Goal: Information Seeking & Learning: Check status

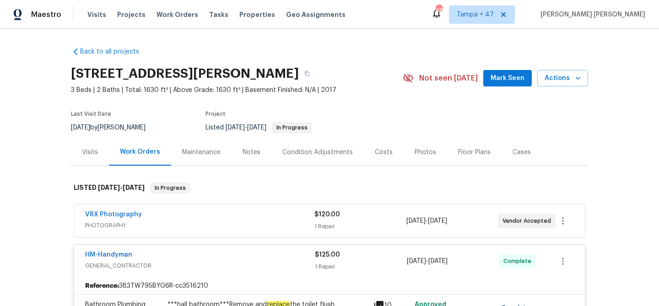
click at [183, 18] on span "Work Orders" at bounding box center [177, 14] width 42 height 9
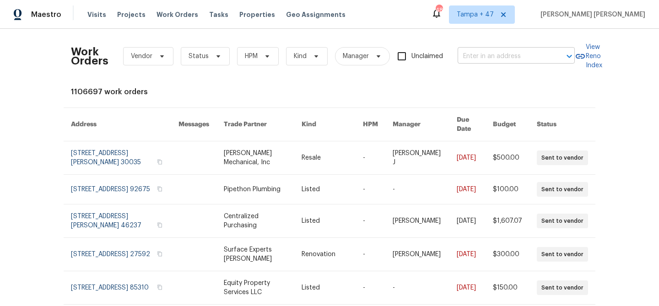
click at [506, 55] on input "text" at bounding box center [504, 56] width 92 height 14
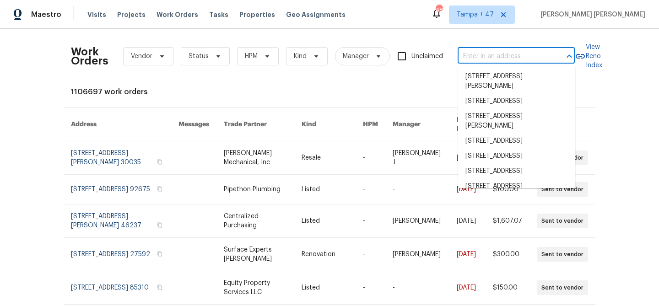
paste input "[STREET_ADDRESS][US_STATE]"
type input "[STREET_ADDRESS][US_STATE]"
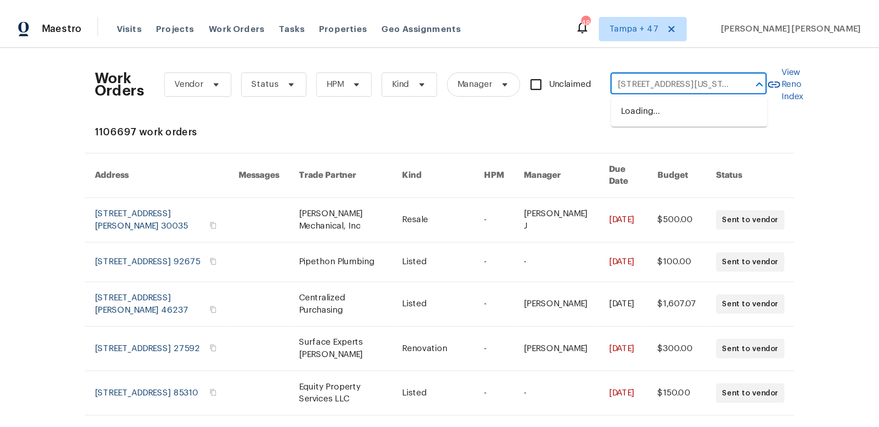
scroll to position [0, 46]
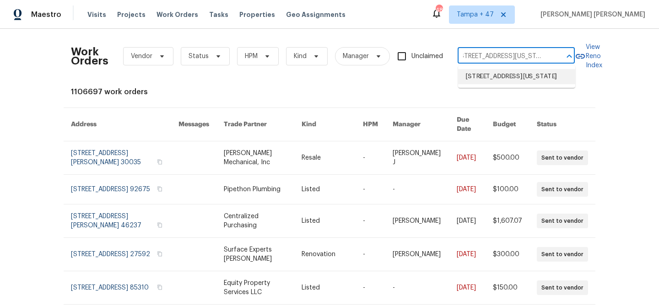
click at [508, 79] on li "[STREET_ADDRESS][US_STATE]" at bounding box center [516, 76] width 117 height 15
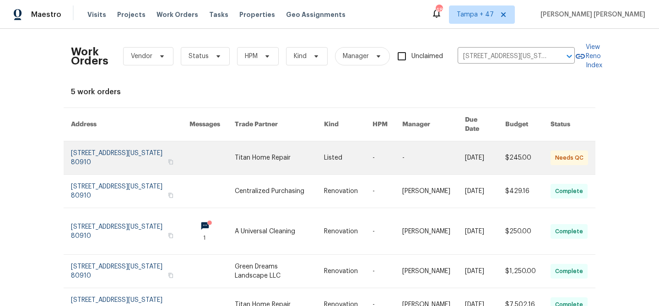
click at [480, 149] on link at bounding box center [485, 157] width 40 height 33
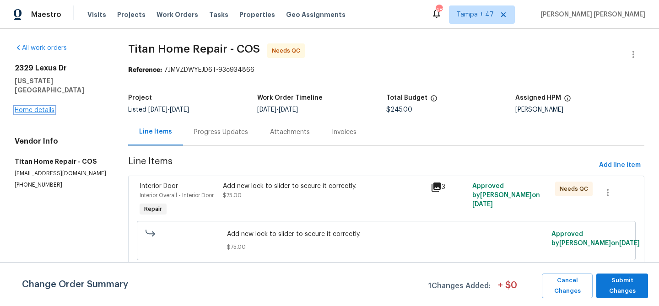
click at [46, 107] on link "Home details" at bounding box center [35, 110] width 40 height 6
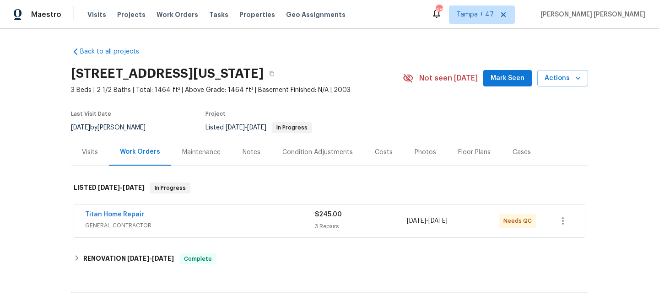
click at [92, 145] on div "Visits" at bounding box center [90, 152] width 38 height 27
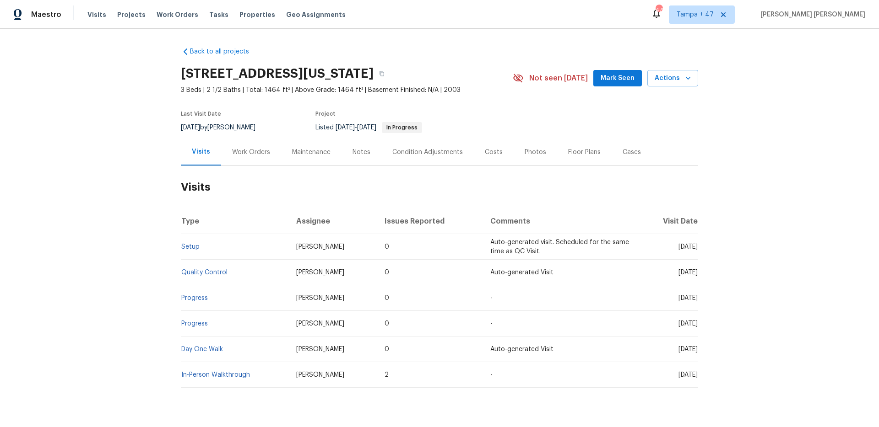
click at [188, 243] on td "Setup" at bounding box center [235, 247] width 108 height 26
click at [189, 245] on link "Setup" at bounding box center [190, 247] width 18 height 6
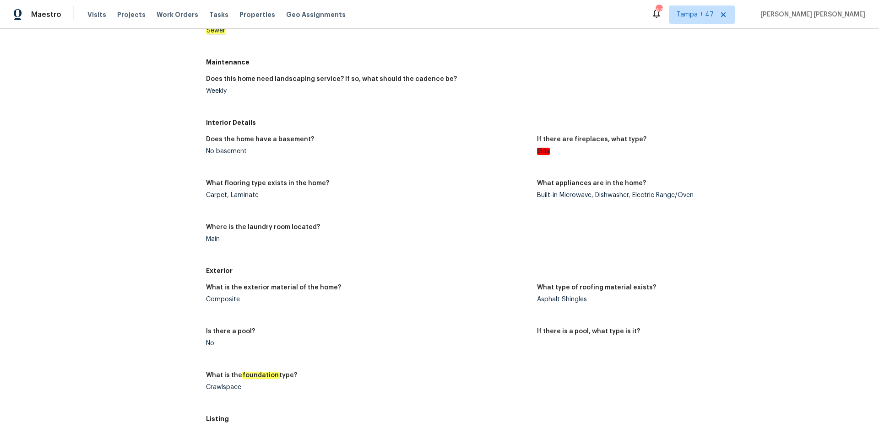
scroll to position [303, 0]
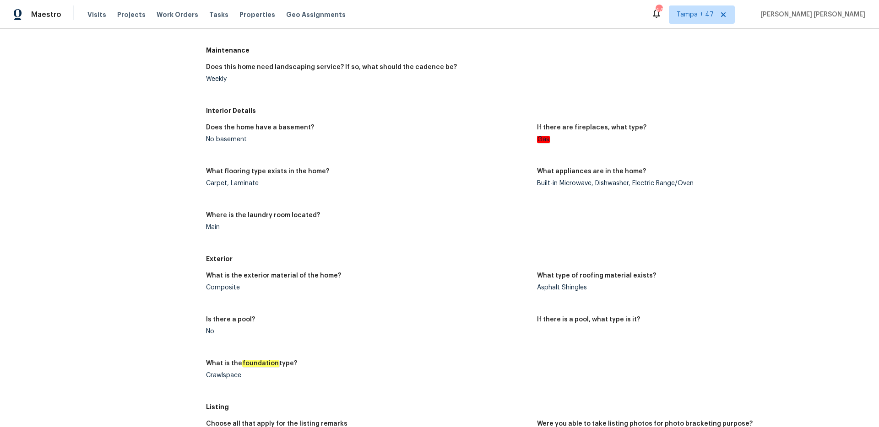
click at [454, 249] on div "Does the home have a basement? No basement If there are fireplaces, what type? …" at bounding box center [537, 185] width 662 height 132
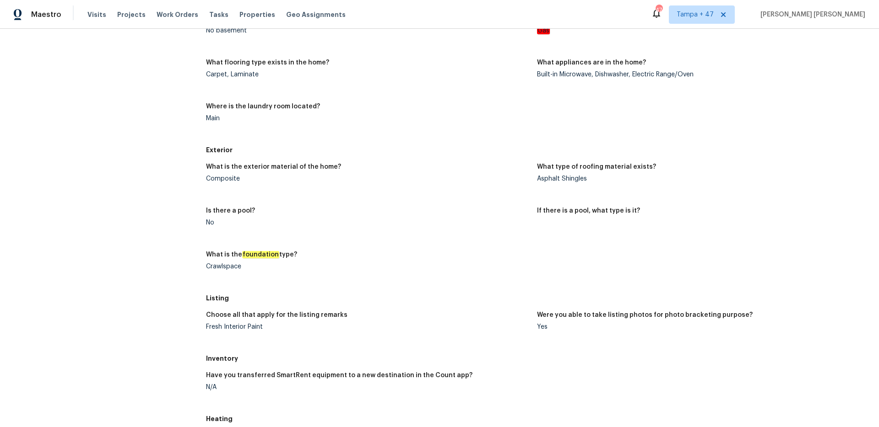
scroll to position [0, 0]
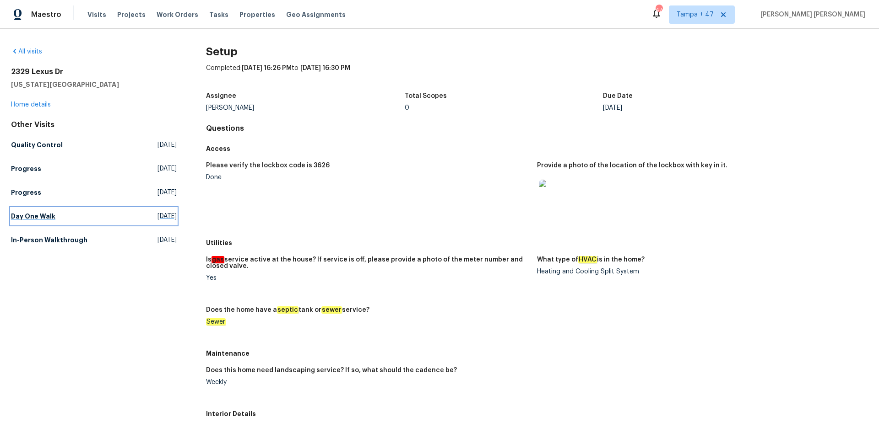
click at [43, 210] on link "Day One Walk Tue, Aug 26 2025" at bounding box center [94, 216] width 166 height 16
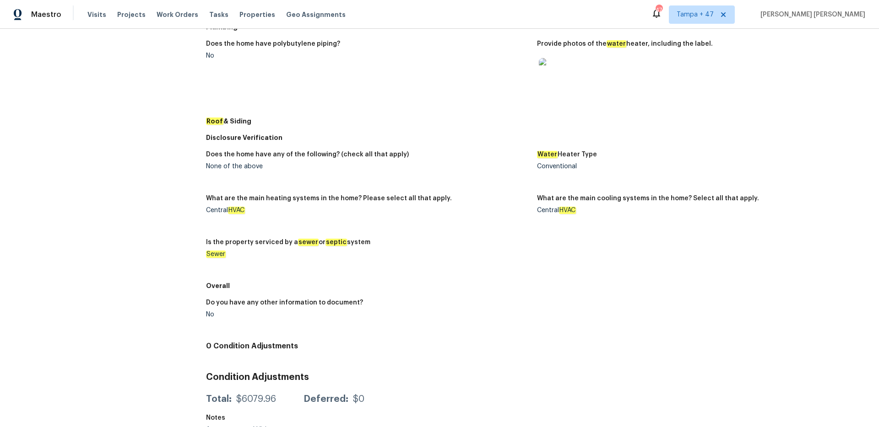
scroll to position [381, 0]
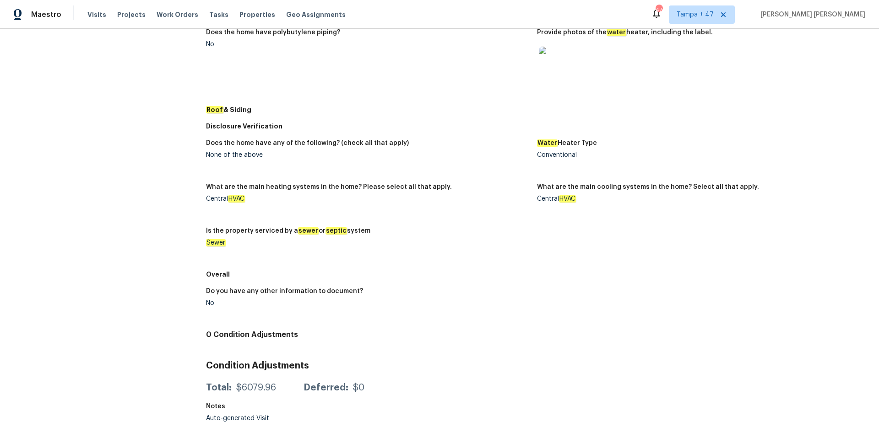
click at [552, 68] on img at bounding box center [553, 61] width 29 height 29
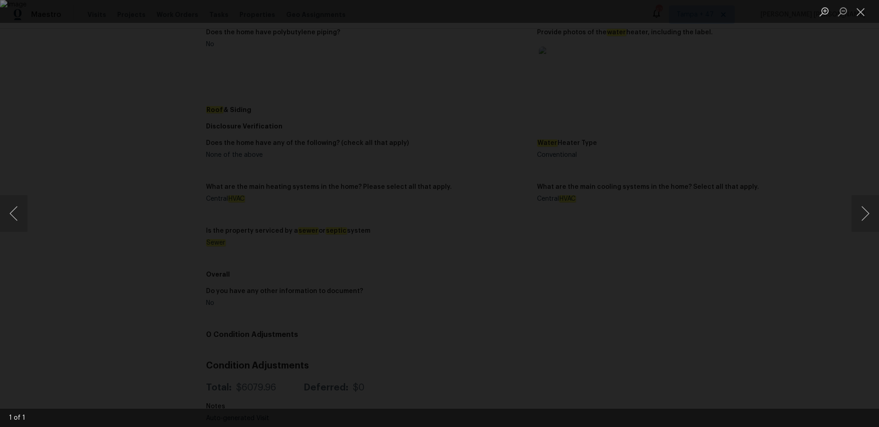
click at [469, 219] on img "Lightbox" at bounding box center [439, 213] width 879 height 427
click at [469, 219] on img "Lightbox" at bounding box center [409, 208] width 1765 height 858
click at [658, 85] on div "Lightbox" at bounding box center [439, 213] width 879 height 427
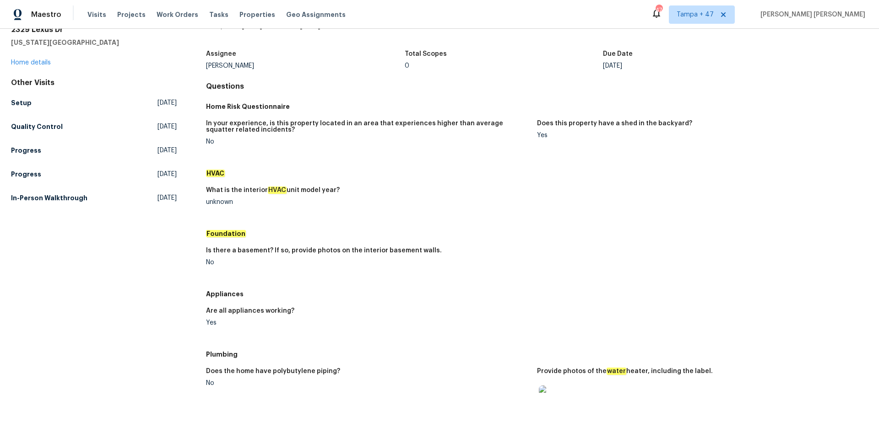
scroll to position [0, 0]
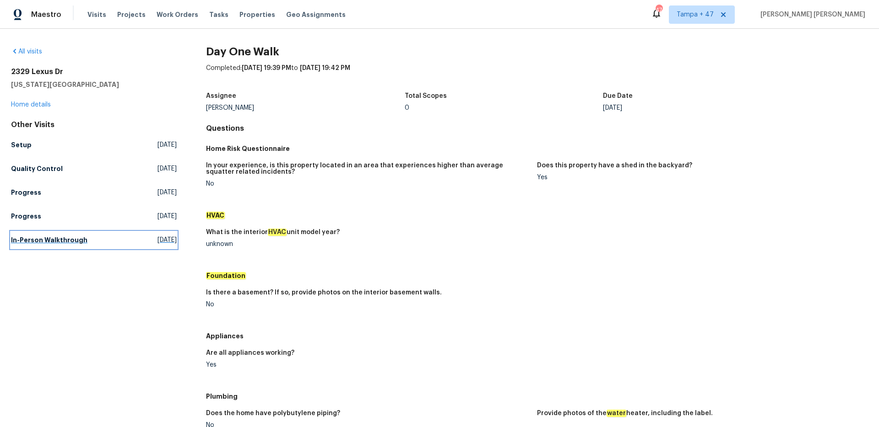
click at [69, 245] on link "In-Person Walkthrough Tue, Aug 05 2025" at bounding box center [94, 240] width 166 height 16
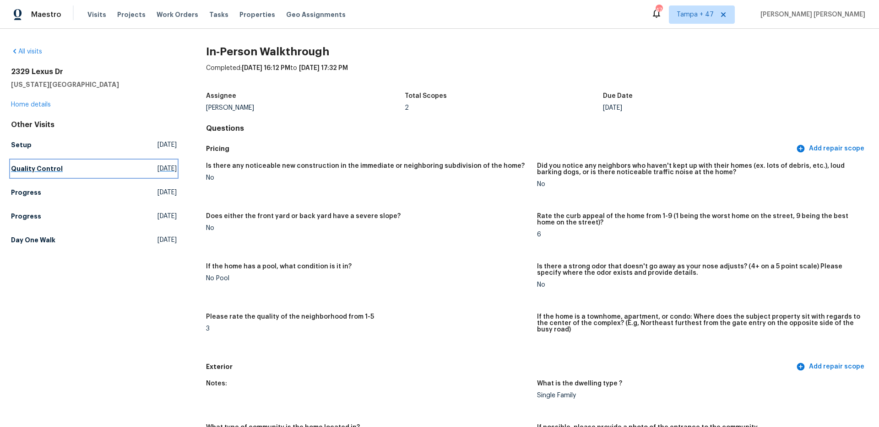
click at [59, 170] on link "Quality Control Fri, Sep 05 2025" at bounding box center [94, 169] width 166 height 16
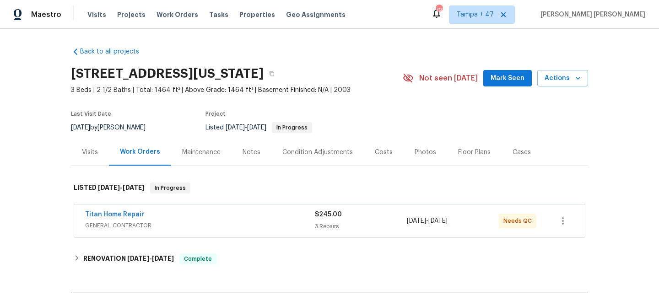
scroll to position [104, 0]
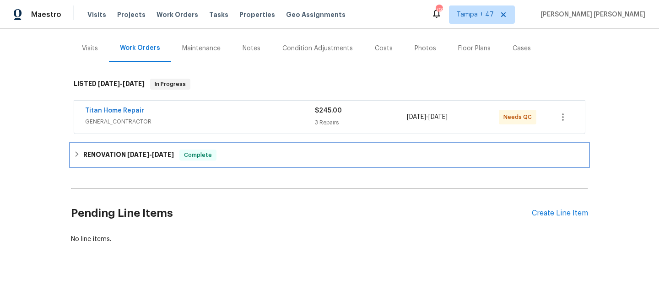
click at [196, 162] on div "RENOVATION [DATE] - [DATE] Complete" at bounding box center [329, 155] width 517 height 22
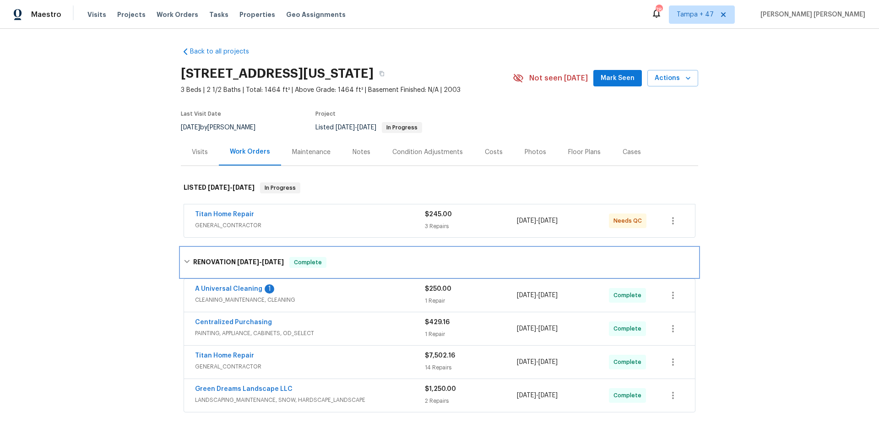
scroll to position [128, 0]
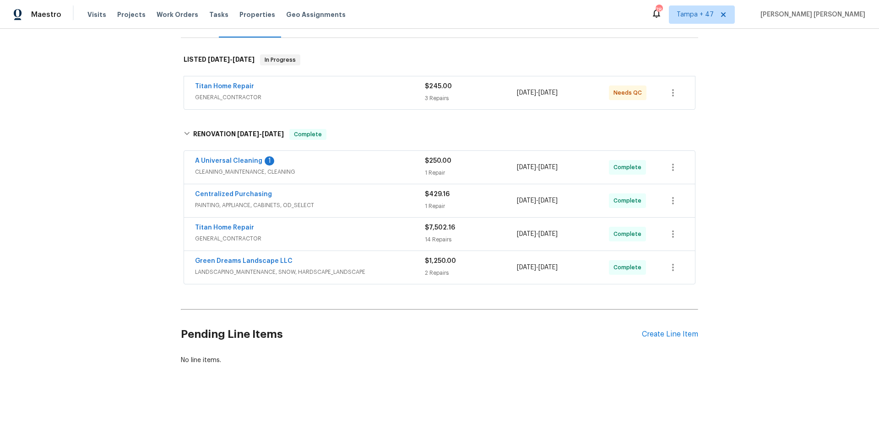
click at [386, 274] on span "LANDSCAPING_MAINTENANCE, SNOW, HARDSCAPE_LANDSCAPE" at bounding box center [310, 272] width 230 height 9
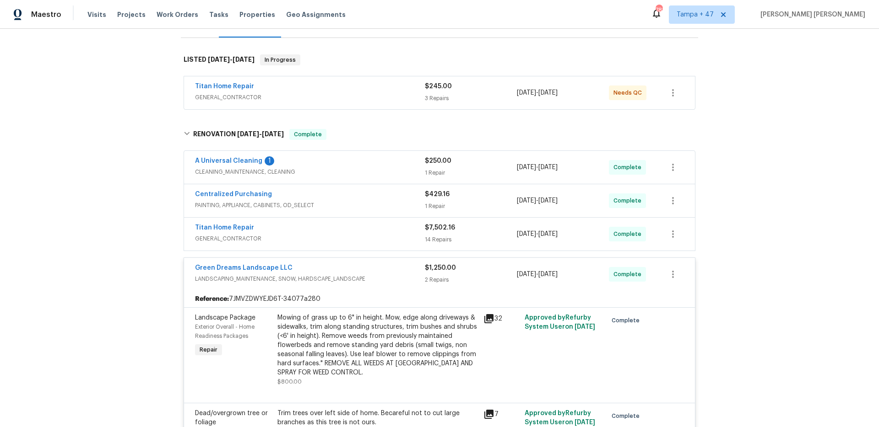
click at [499, 232] on div "$7,502.16" at bounding box center [471, 227] width 92 height 9
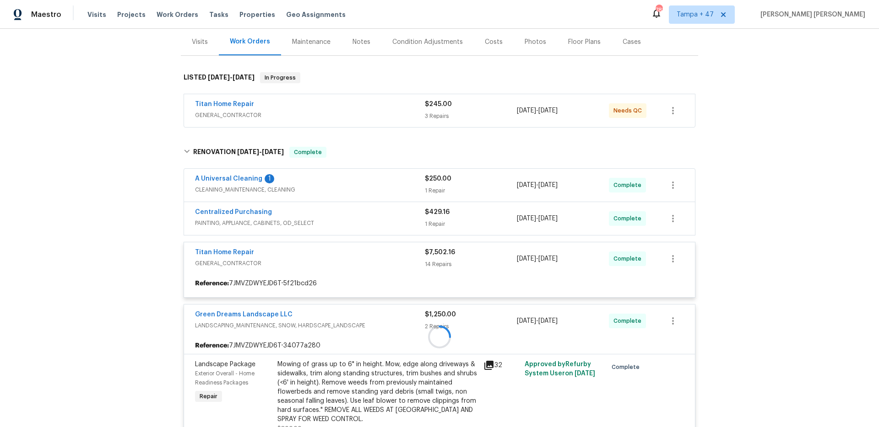
scroll to position [109, 0]
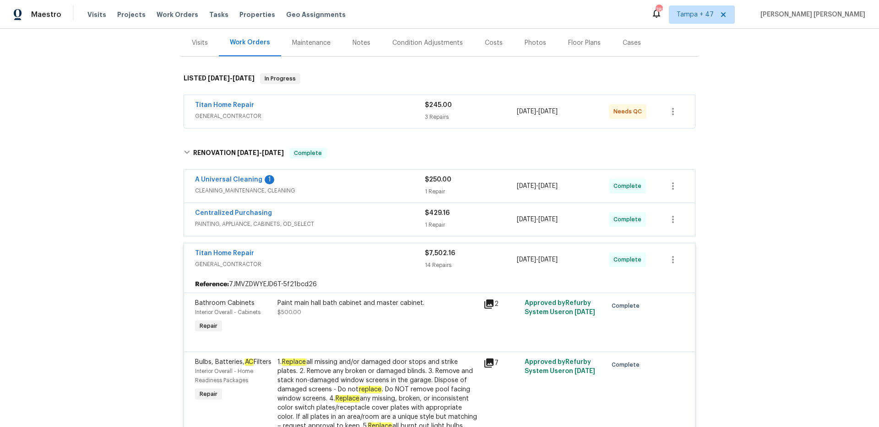
click at [472, 219] on div "$429.16 1 Repair" at bounding box center [471, 220] width 92 height 22
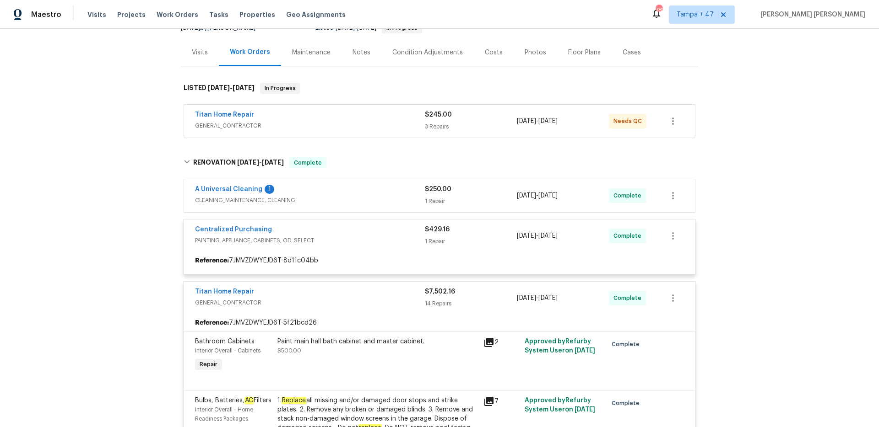
scroll to position [97, 0]
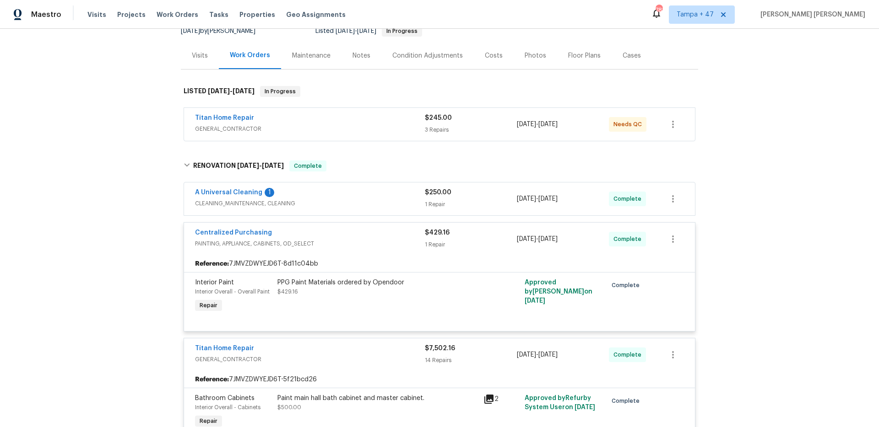
click at [476, 205] on div "1 Repair" at bounding box center [471, 204] width 92 height 9
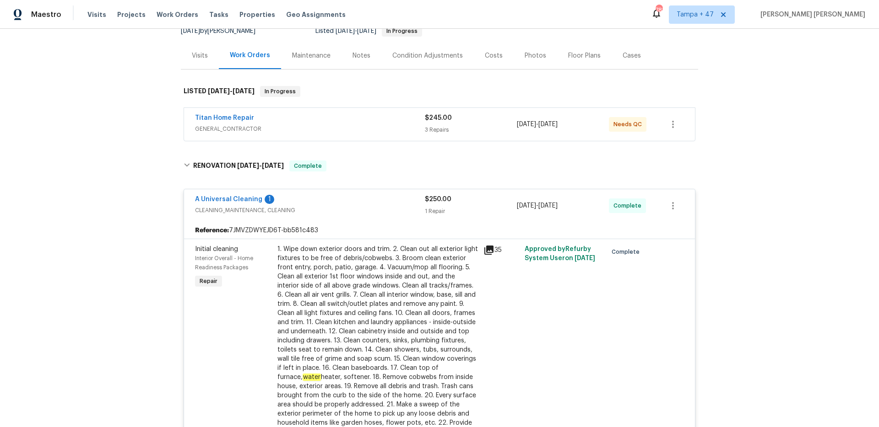
click at [658, 216] on div "Back to all projects 2329 Lexus Dr, Colorado Springs, CO 80910 3 Beds | 2 1/2 B…" at bounding box center [439, 228] width 879 height 399
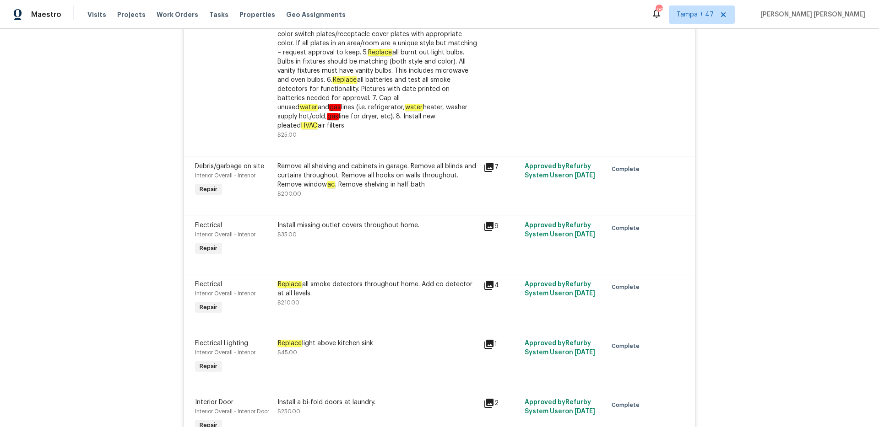
scroll to position [816, 0]
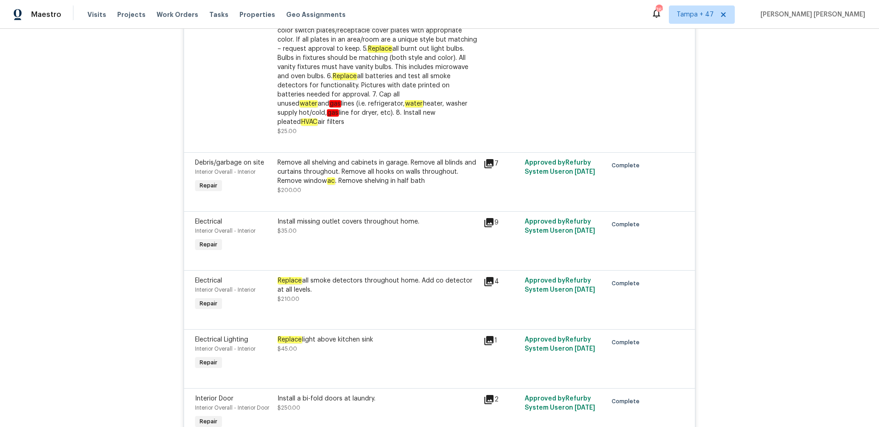
click at [112, 215] on div "Back to all projects 2329 Lexus Dr, Colorado Springs, CO 80910 3 Beds | 2 1/2 B…" at bounding box center [439, 228] width 879 height 399
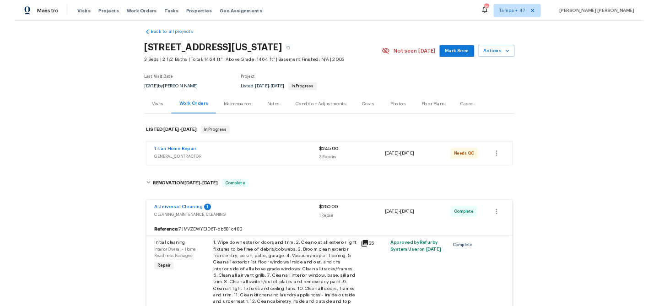
scroll to position [0, 0]
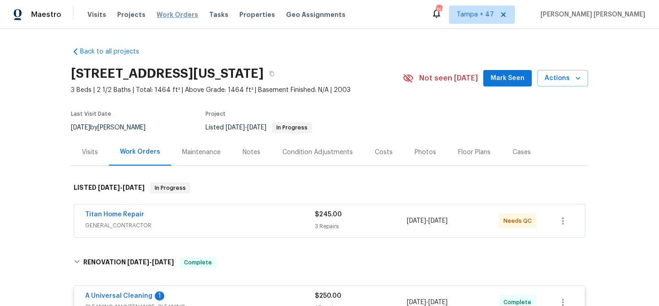
click at [168, 13] on span "Work Orders" at bounding box center [177, 14] width 42 height 9
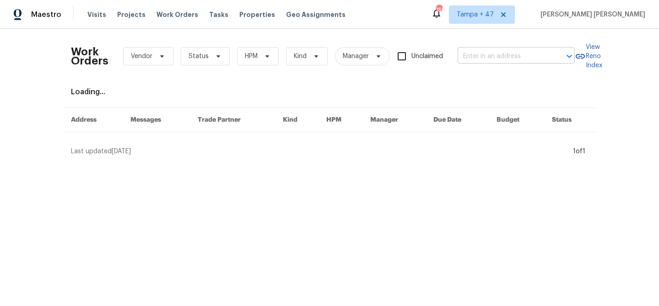
click at [503, 61] on input "text" at bounding box center [504, 56] width 92 height 14
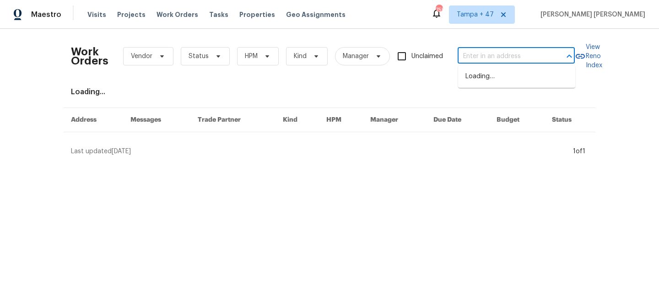
paste input "571 Grayson Pl, Chelsea, AL 35043"
type input "571 Grayson Pl, Chelsea, AL 35043"
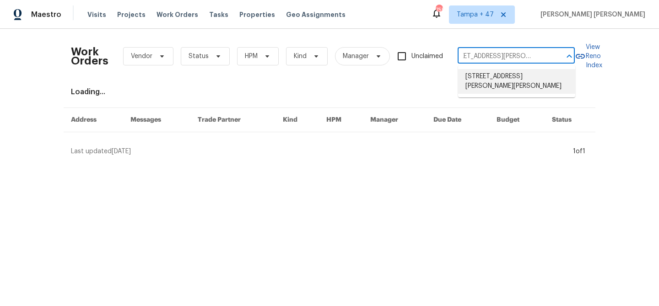
click at [499, 81] on li "571 Grayson Pl, Chelsea, AL 35043" at bounding box center [516, 81] width 117 height 25
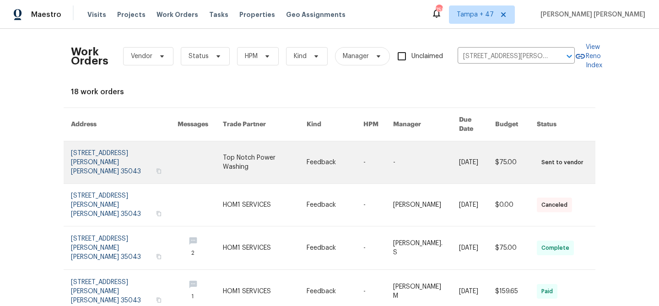
click at [465, 146] on link at bounding box center [477, 162] width 36 height 42
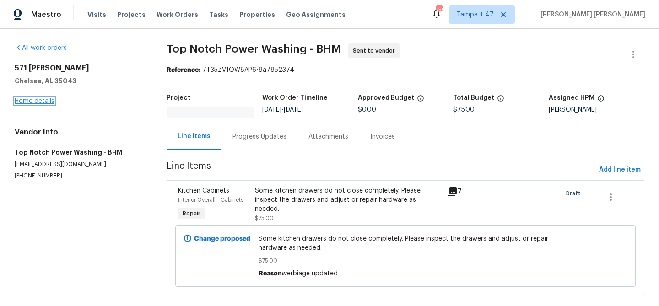
click at [32, 99] on link "Home details" at bounding box center [35, 101] width 40 height 6
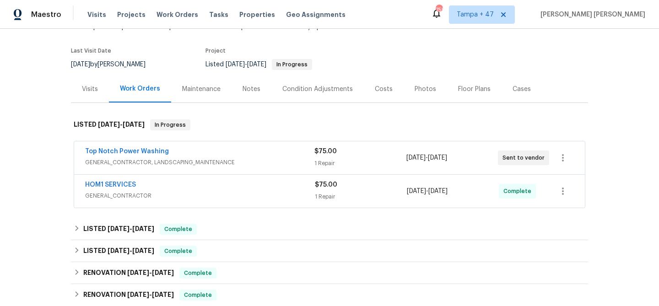
scroll to position [104, 0]
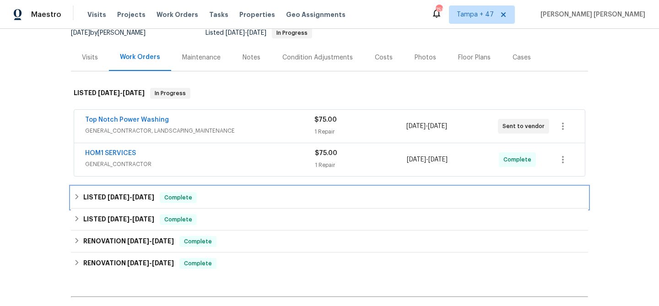
click at [196, 192] on div "Complete" at bounding box center [178, 197] width 37 height 11
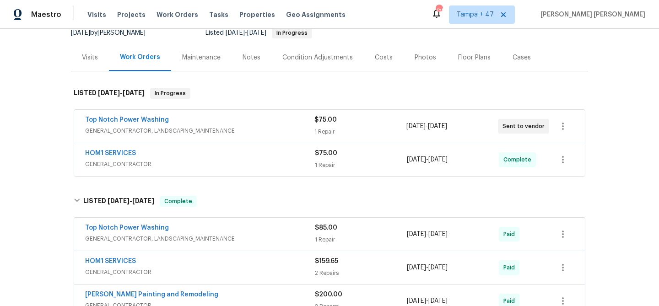
click at [242, 149] on div "HOM1 SERVICES" at bounding box center [200, 154] width 230 height 11
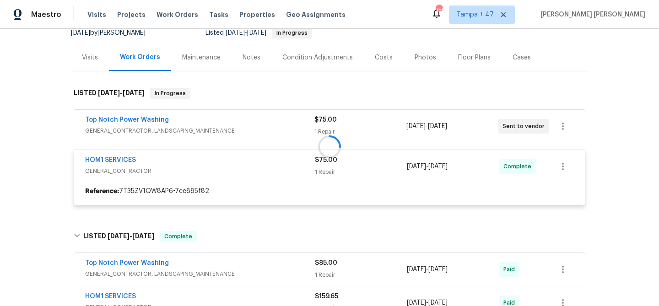
click at [269, 103] on div at bounding box center [329, 147] width 517 height 136
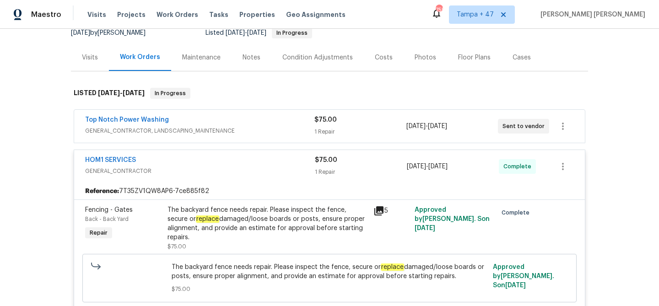
click at [272, 115] on div "Top Notch Power Washing" at bounding box center [199, 120] width 229 height 11
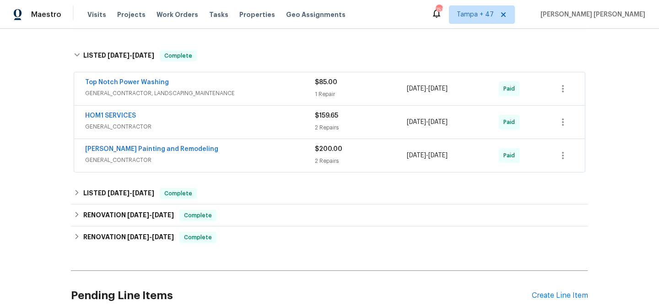
scroll to position [574, 0]
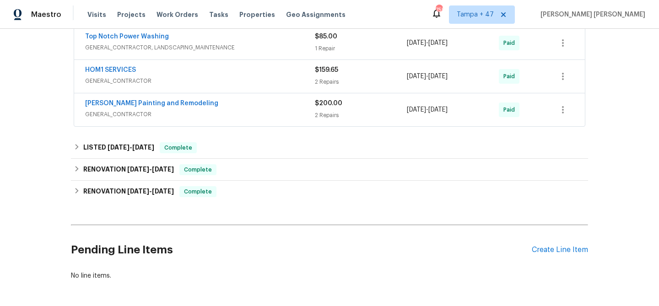
click at [277, 110] on span "GENERAL_CONTRACTOR" at bounding box center [200, 114] width 230 height 9
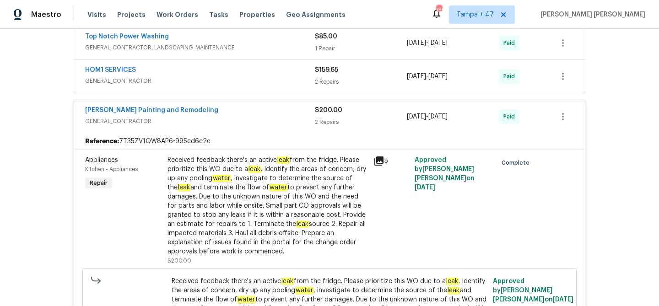
click at [278, 76] on span "GENERAL_CONTRACTOR" at bounding box center [200, 80] width 230 height 9
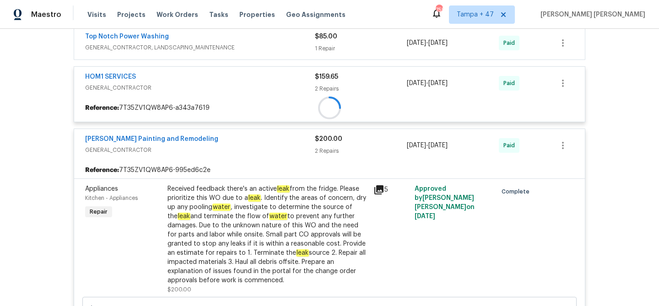
scroll to position [526, 0]
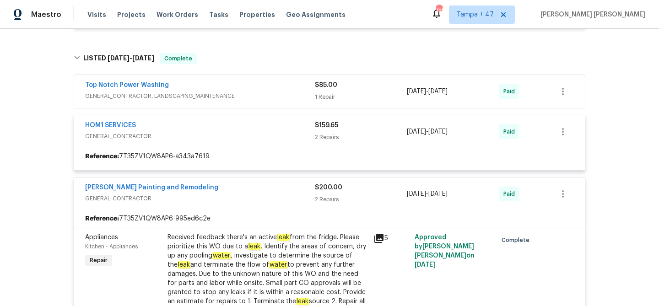
click at [278, 92] on span "GENERAL_CONTRACTOR, LANDSCAPING_MAINTENANCE" at bounding box center [200, 96] width 230 height 9
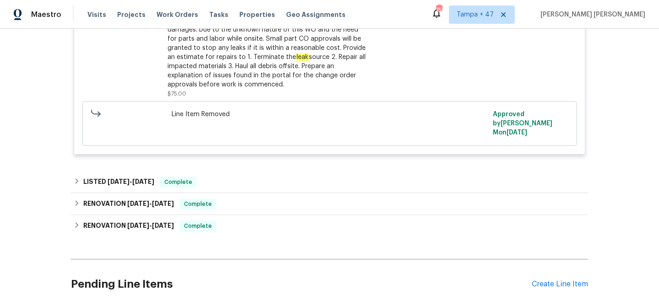
scroll to position [1325, 0]
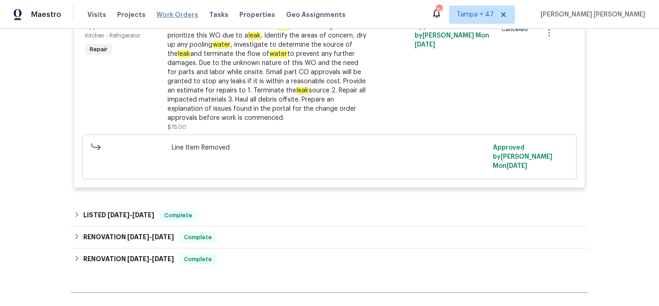
click at [162, 12] on span "Work Orders" at bounding box center [177, 14] width 42 height 9
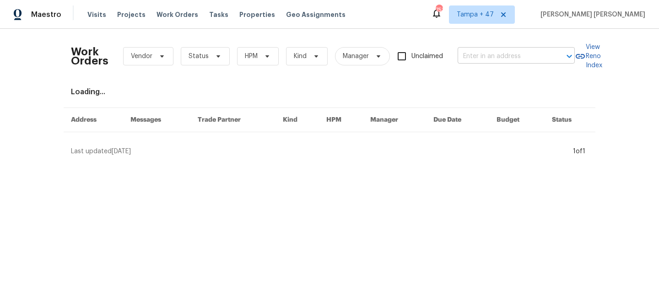
click at [490, 57] on input "text" at bounding box center [504, 56] width 92 height 14
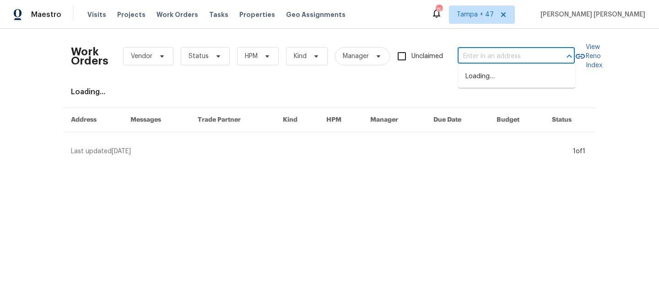
paste input "607 Red Oak Canyon Ln, La Marque, TX 77568"
type input "607 Red Oak Canyon Ln, La Marque, TX 77568"
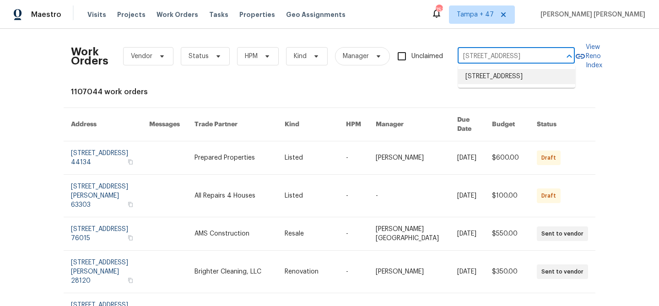
click at [501, 79] on li "607 Red Oak Canyon Ln, La Marque, TX 77568" at bounding box center [516, 76] width 117 height 15
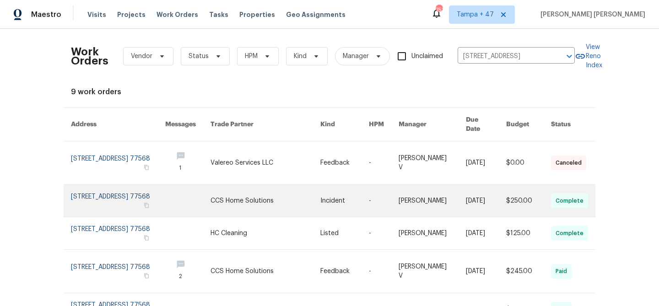
click at [421, 199] on link at bounding box center [432, 201] width 67 height 32
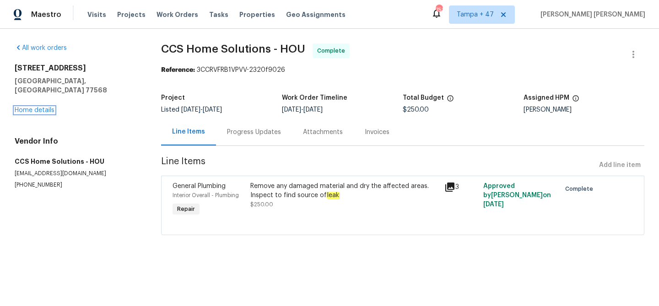
click at [48, 107] on link "Home details" at bounding box center [35, 110] width 40 height 6
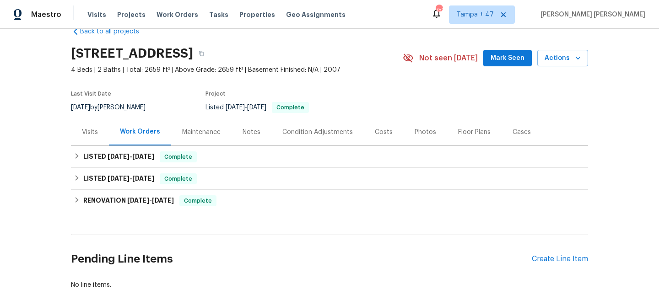
scroll to position [24, 0]
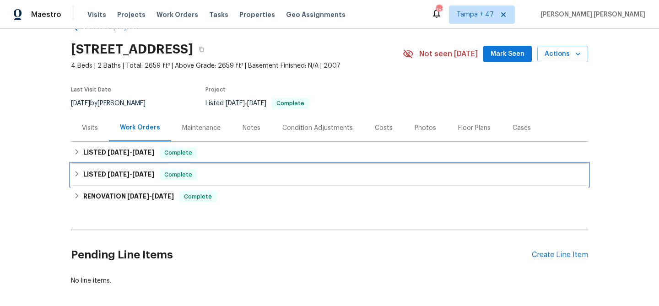
click at [171, 173] on span "Complete" at bounding box center [178, 174] width 35 height 9
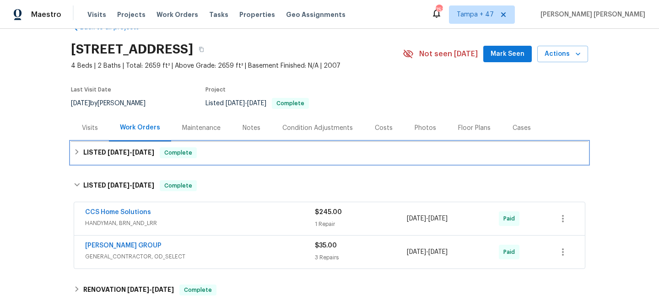
click at [211, 147] on div "LISTED 9/4/25 - 9/8/25 Complete" at bounding box center [330, 152] width 512 height 11
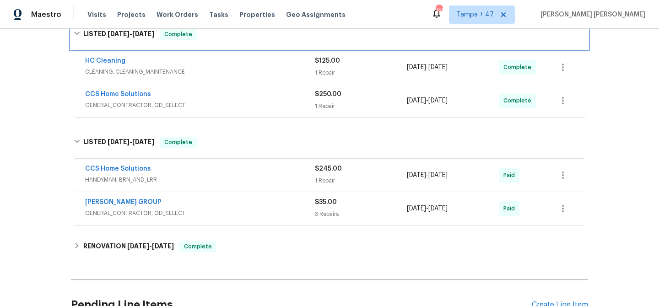
scroll to position [171, 0]
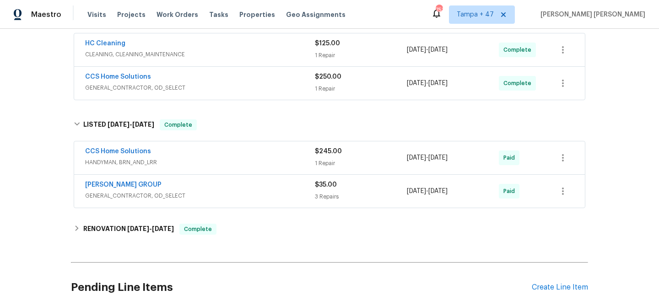
click at [252, 192] on span "GENERAL_CONTRACTOR, OD_SELECT" at bounding box center [200, 195] width 230 height 9
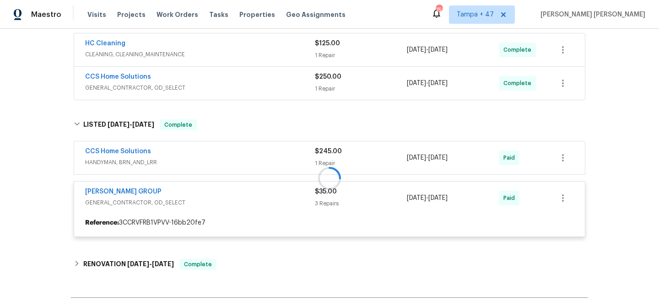
click at [272, 153] on div at bounding box center [329, 178] width 517 height 136
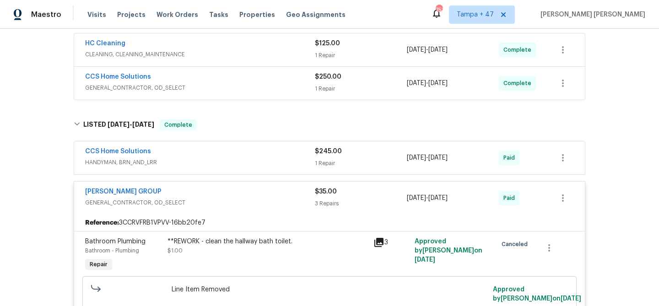
click at [272, 153] on div "CCS Home Solutions" at bounding box center [200, 152] width 230 height 11
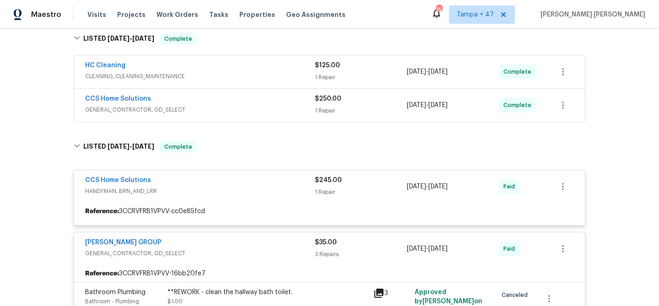
scroll to position [139, 0]
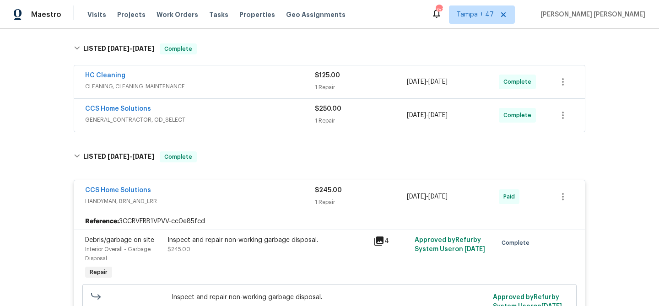
click at [282, 116] on span "GENERAL_CONTRACTOR, OD_SELECT" at bounding box center [200, 119] width 230 height 9
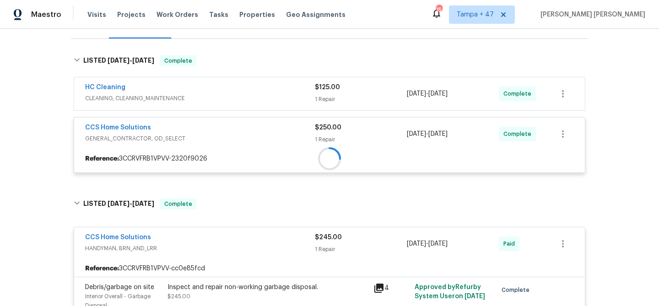
scroll to position [122, 0]
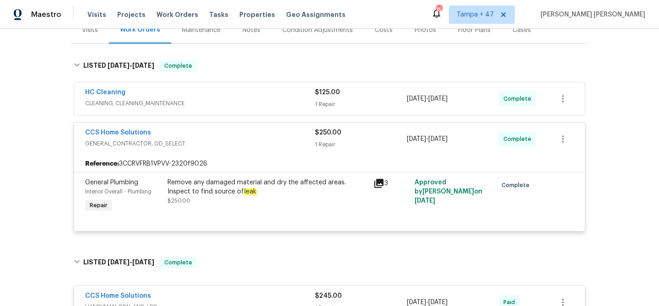
click at [289, 88] on div "HC Cleaning" at bounding box center [200, 93] width 230 height 11
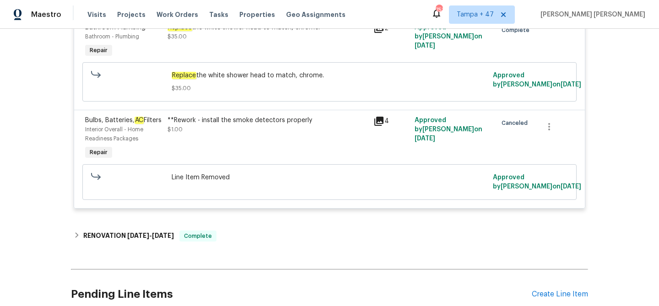
scroll to position [826, 0]
click at [166, 18] on span "Work Orders" at bounding box center [177, 14] width 42 height 9
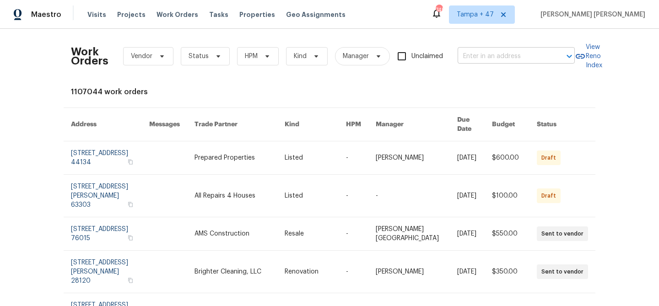
click at [507, 62] on input "text" at bounding box center [504, 56] width 92 height 14
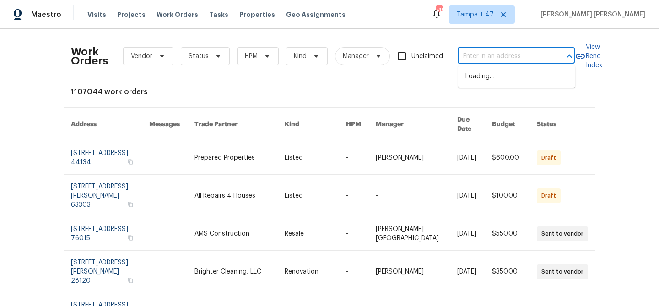
paste input "12342 Haines Ave NE, Albuquerque, NM 87112"
type input "12342 Haines Ave NE, Albuquerque, NM 87112"
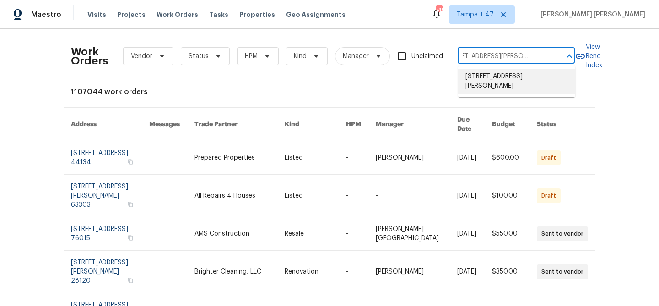
click at [499, 74] on li "12342 Haines Ave NE, Albuquerque, NM 87112" at bounding box center [516, 81] width 117 height 25
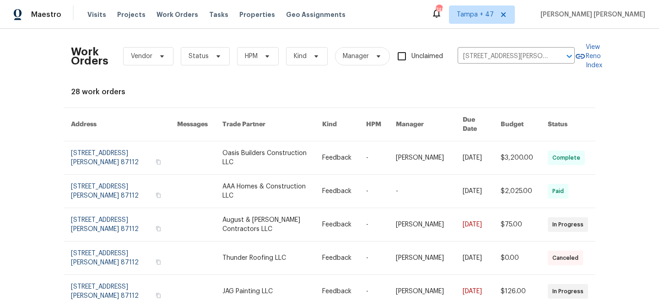
click at [398, 149] on link at bounding box center [429, 157] width 67 height 33
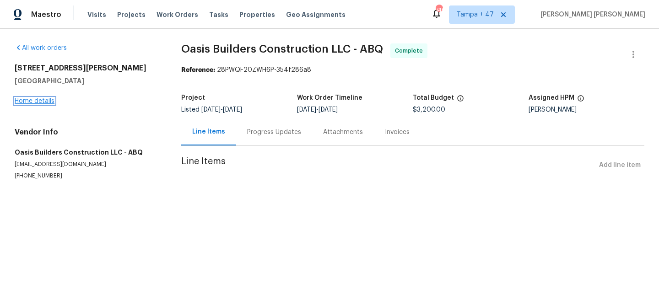
click at [41, 102] on link "Home details" at bounding box center [35, 101] width 40 height 6
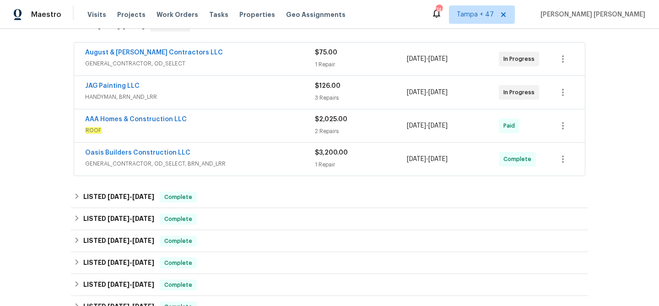
scroll to position [160, 0]
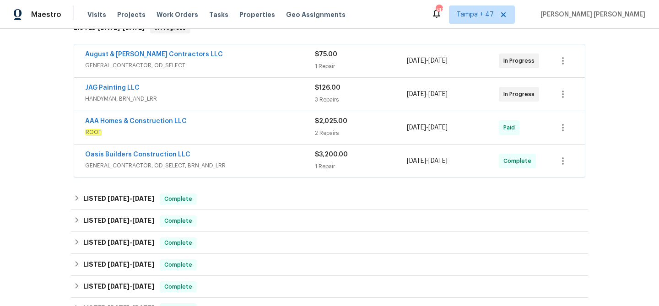
click at [252, 159] on div "Oasis Builders Construction LLC" at bounding box center [200, 155] width 230 height 11
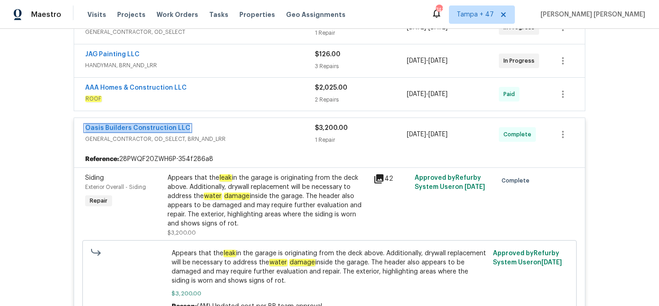
scroll to position [191, 0]
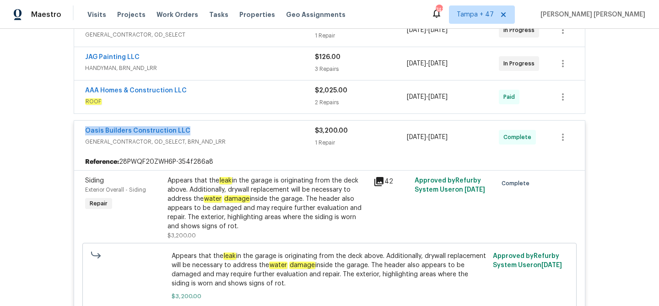
click at [243, 99] on span "ROOF" at bounding box center [200, 101] width 230 height 9
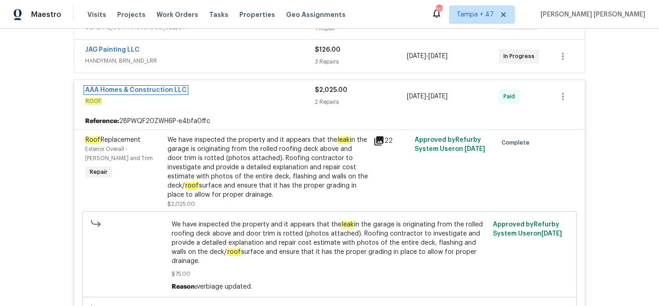
scroll to position [187, 0]
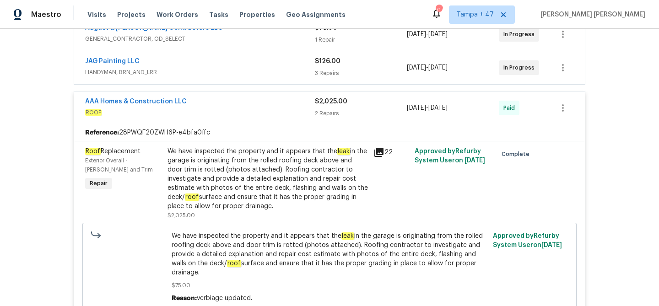
click at [216, 114] on span "ROOF" at bounding box center [200, 112] width 230 height 9
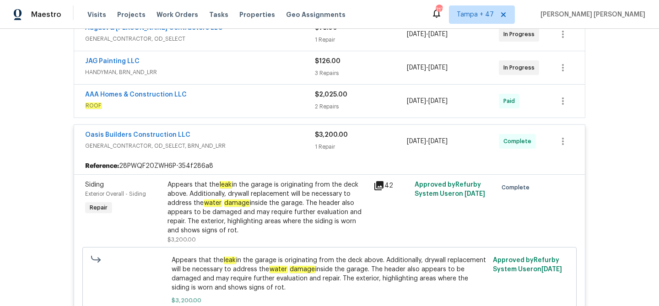
scroll to position [194, 0]
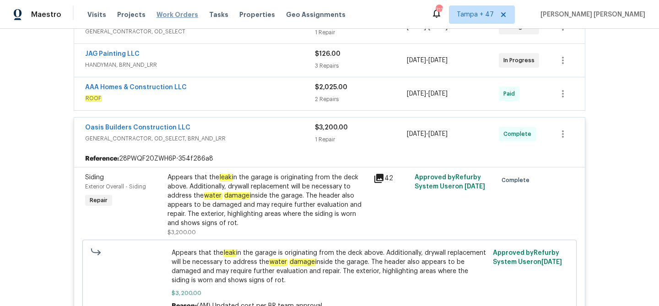
click at [169, 12] on span "Work Orders" at bounding box center [177, 14] width 42 height 9
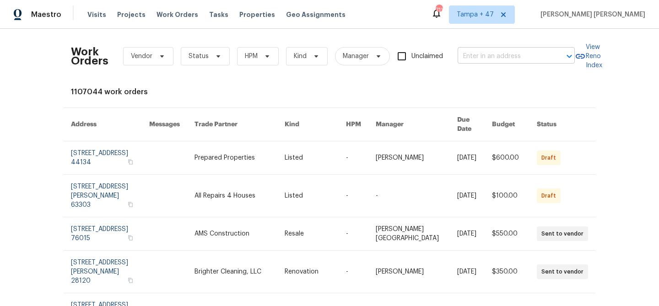
click at [491, 51] on input "text" at bounding box center [504, 56] width 92 height 14
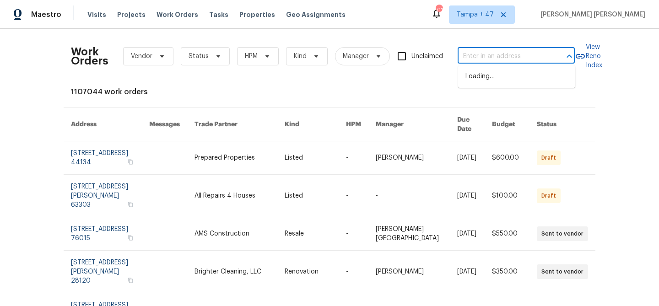
paste input "6936 E 3rd St, Scottsdale, AZ 85251"
type input "6936 E 3rd St, Scottsdale, AZ 85251"
click at [487, 75] on li "6936 E 3rd St, Scottsdale, AZ 85251" at bounding box center [516, 76] width 117 height 15
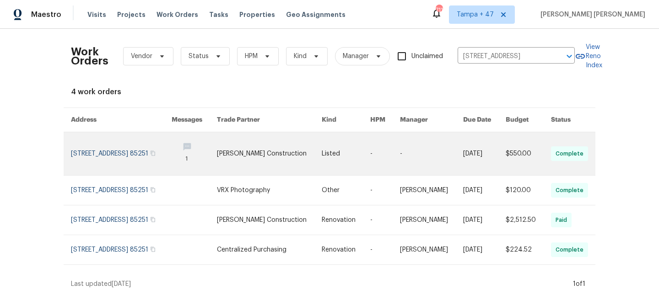
click at [434, 162] on link at bounding box center [431, 153] width 63 height 43
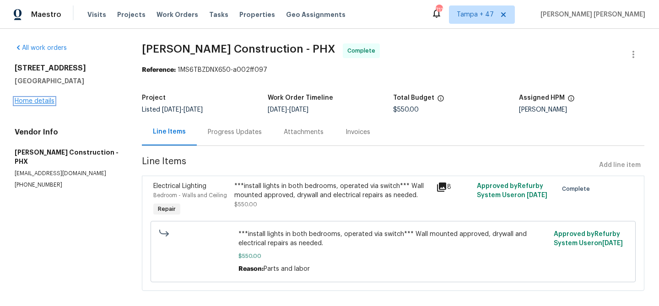
click at [45, 101] on link "Home details" at bounding box center [35, 101] width 40 height 6
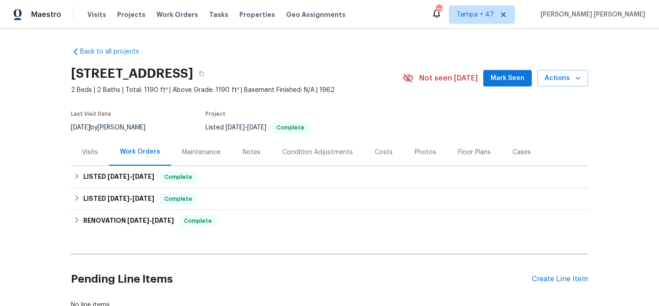
scroll to position [66, 0]
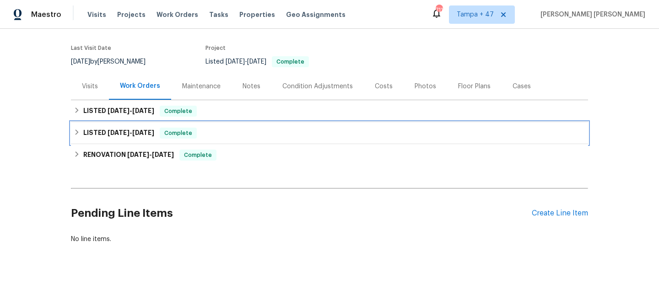
click at [178, 138] on div "Complete" at bounding box center [178, 133] width 37 height 11
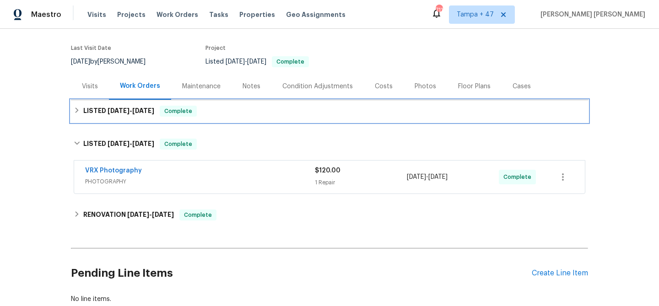
click at [242, 104] on div "LISTED 9/3/25 - 9/6/25 Complete" at bounding box center [329, 111] width 517 height 22
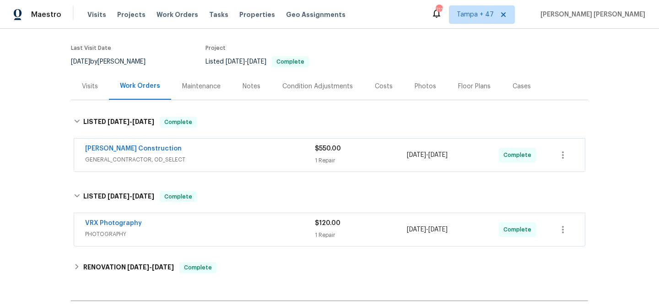
click at [263, 148] on div "Strasser Construction" at bounding box center [200, 149] width 230 height 11
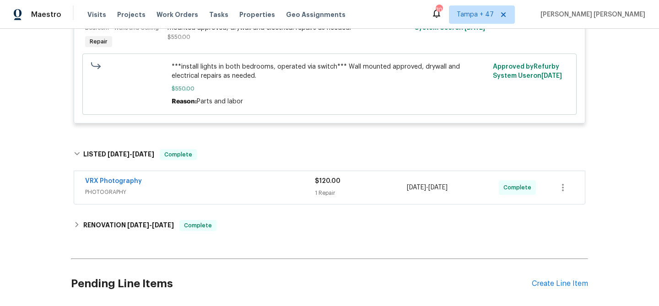
scroll to position [316, 0]
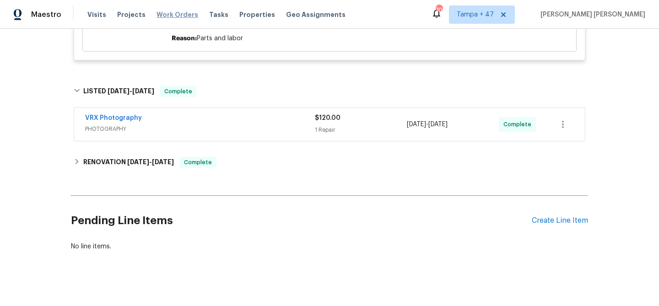
click at [181, 16] on span "Work Orders" at bounding box center [177, 14] width 42 height 9
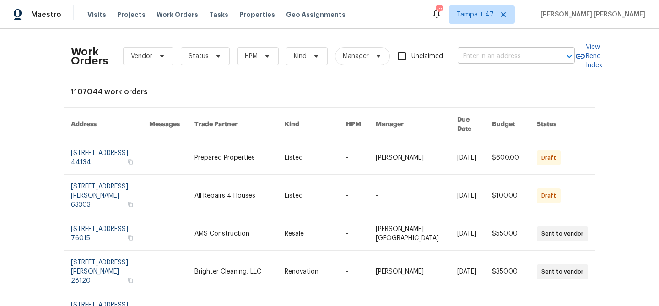
click at [491, 58] on input "text" at bounding box center [504, 56] width 92 height 14
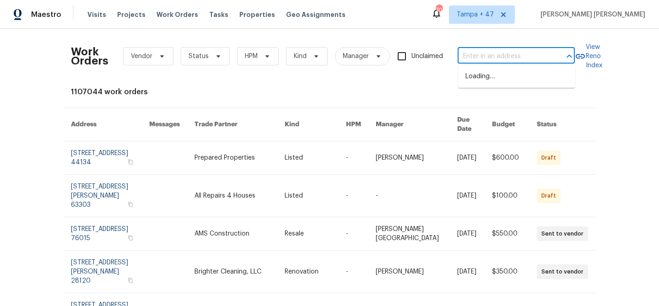
paste input "14645 S 25th Pl, Phoenix, AZ 85048"
drag, startPoint x: 491, startPoint y: 57, endPoint x: 566, endPoint y: 57, distance: 75.0
click at [566, 57] on div "14645 S 25th Pl, Phoenix, AZ 85048 ​" at bounding box center [516, 56] width 117 height 14
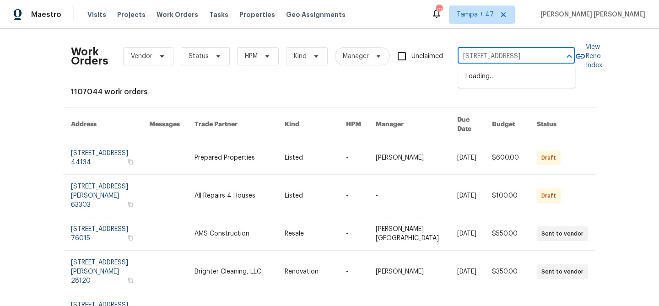
type input "[STREET_ADDRESS]"
click at [523, 70] on li "14645 S 25th Pl, Phoenix, AZ 85048" at bounding box center [516, 76] width 117 height 15
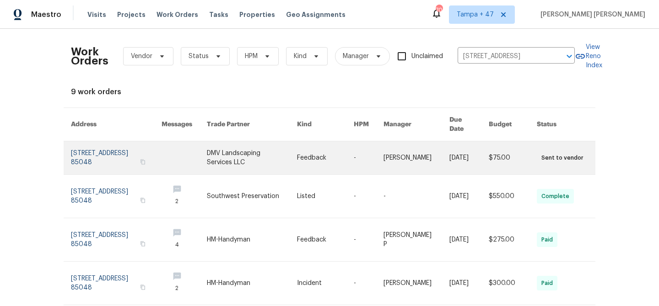
click at [499, 146] on link at bounding box center [513, 157] width 48 height 33
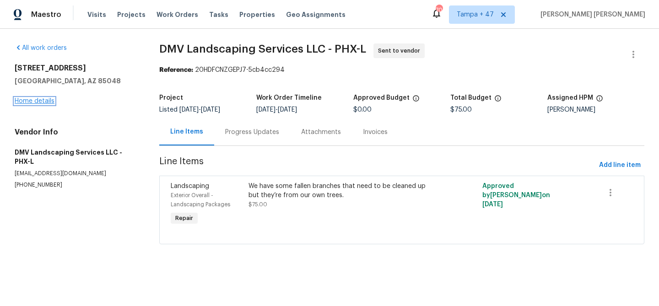
click at [49, 103] on link "Home details" at bounding box center [35, 101] width 40 height 6
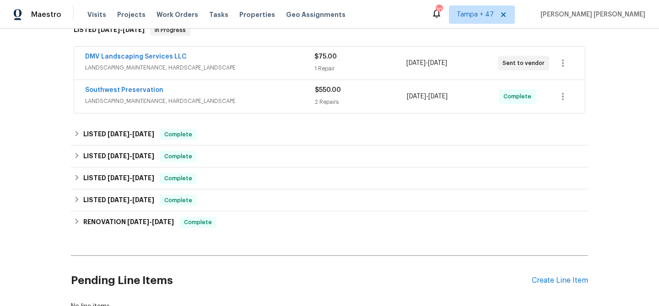
scroll to position [164, 0]
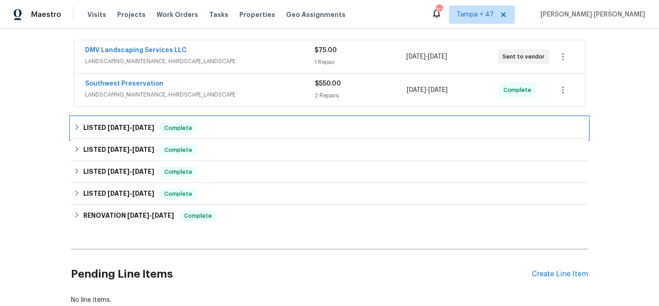
click at [247, 126] on div "LISTED 8/3/25 - 8/6/25 Complete" at bounding box center [330, 128] width 512 height 11
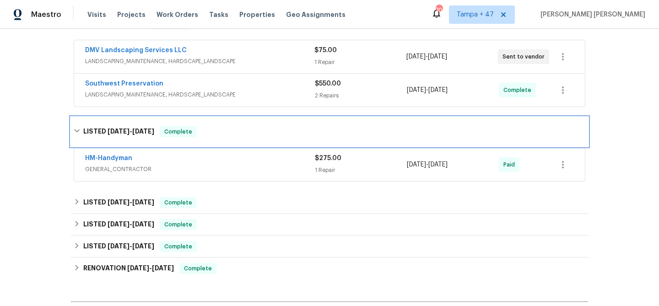
click at [281, 141] on div "LISTED 8/3/25 - 8/6/25 Complete" at bounding box center [329, 131] width 517 height 29
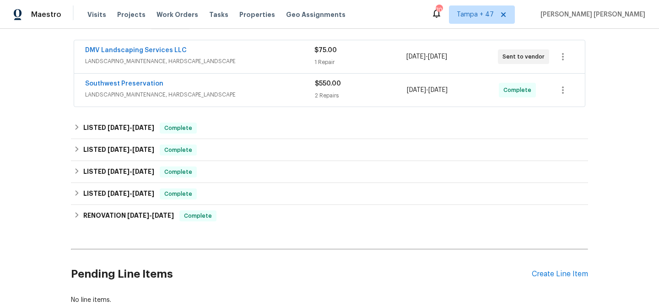
click at [293, 91] on span "LANDSCAPING_MAINTENANCE, HARDSCAPE_LANDSCAPE" at bounding box center [200, 94] width 230 height 9
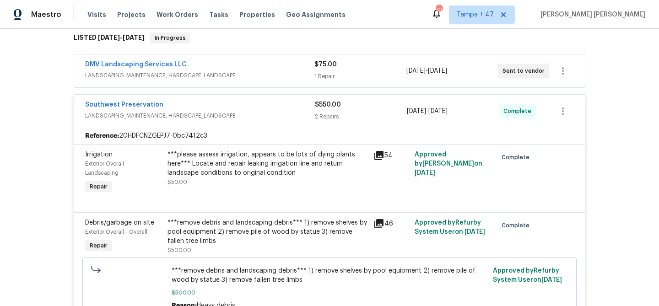
scroll to position [139, 0]
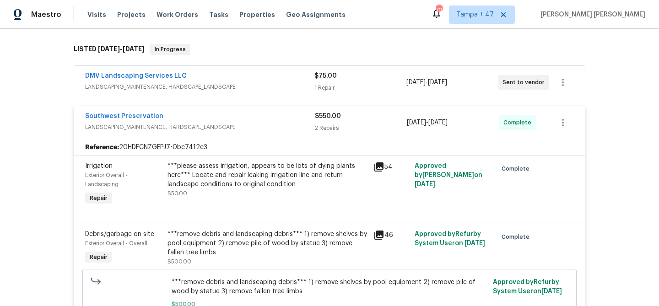
click at [301, 86] on span "LANDSCAPING_MAINTENANCE, HARDSCAPE_LANDSCAPE" at bounding box center [199, 86] width 229 height 9
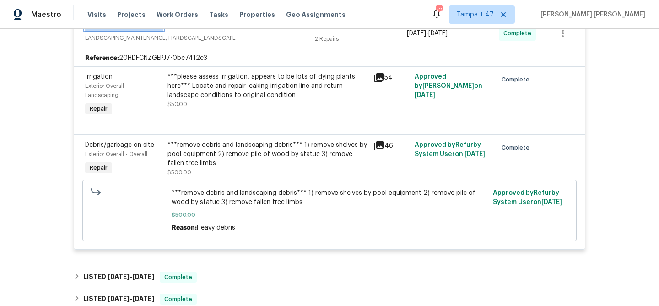
scroll to position [366, 0]
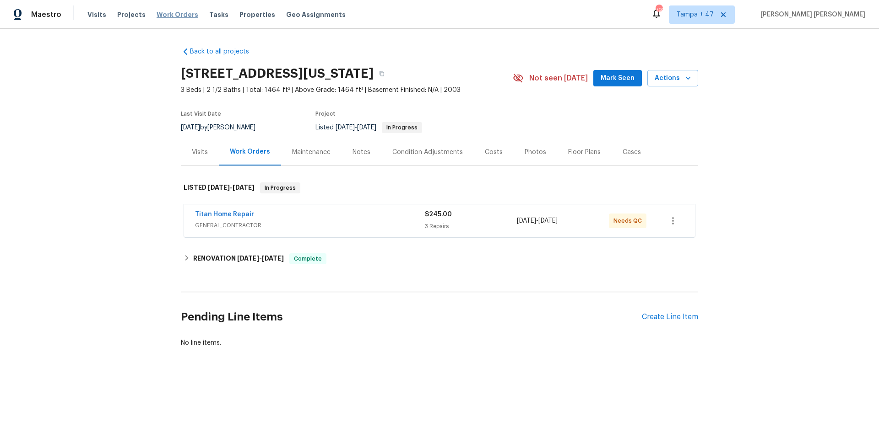
click at [169, 15] on span "Work Orders" at bounding box center [177, 14] width 42 height 9
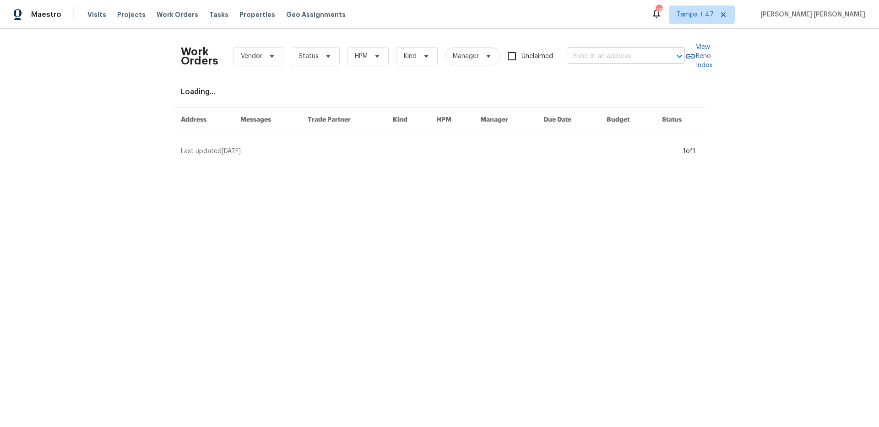
click at [586, 57] on input "text" at bounding box center [613, 56] width 92 height 14
paste input "705 Goldenrod Dr, Gardendale, AL 35071"
type input "705 Goldenrod Dr, Gardendale, AL 35071"
click at [595, 79] on li "705 Goldenrod Dr, Gardendale, AL 35071" at bounding box center [626, 76] width 117 height 15
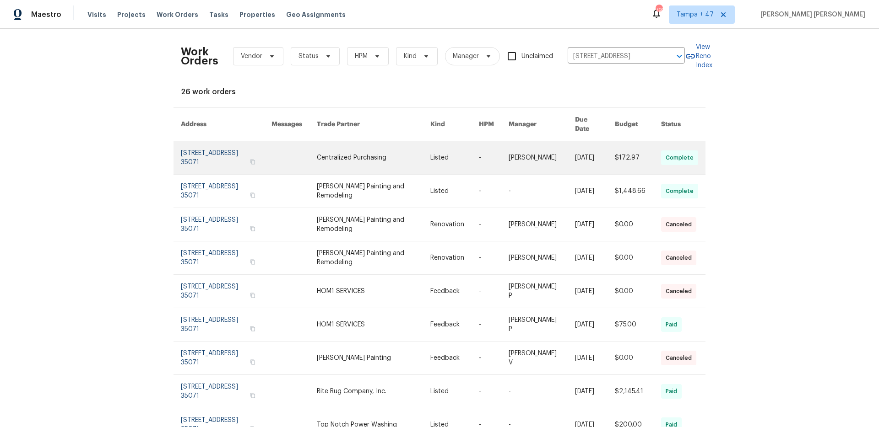
click at [294, 147] on td at bounding box center [286, 157] width 45 height 33
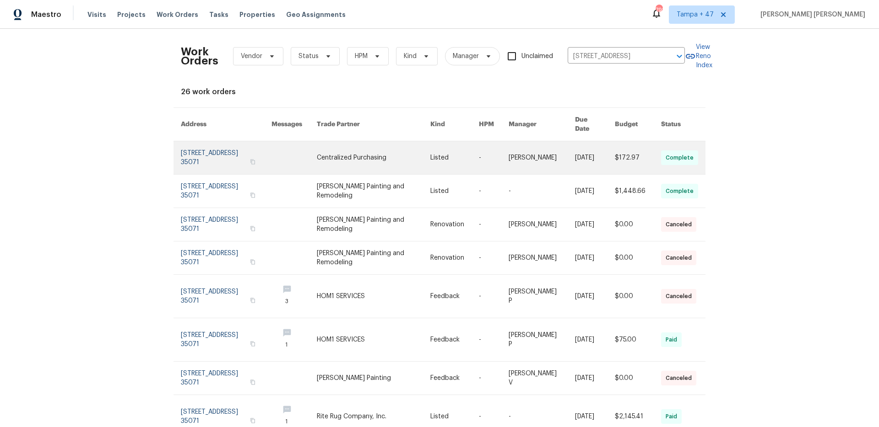
click at [233, 147] on link at bounding box center [226, 157] width 91 height 33
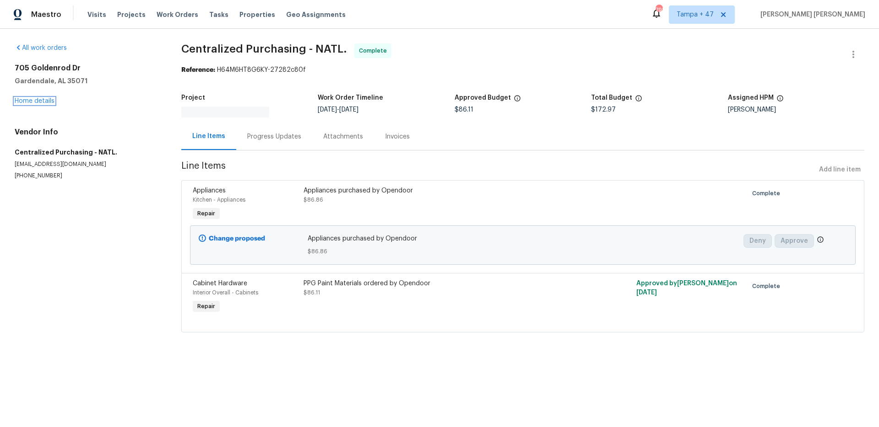
click at [39, 100] on link "Home details" at bounding box center [35, 101] width 40 height 6
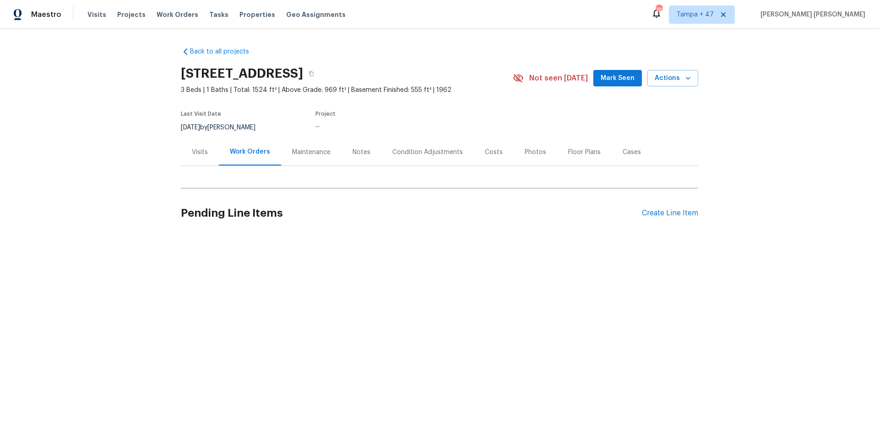
click at [194, 151] on div "Visits" at bounding box center [200, 152] width 16 height 9
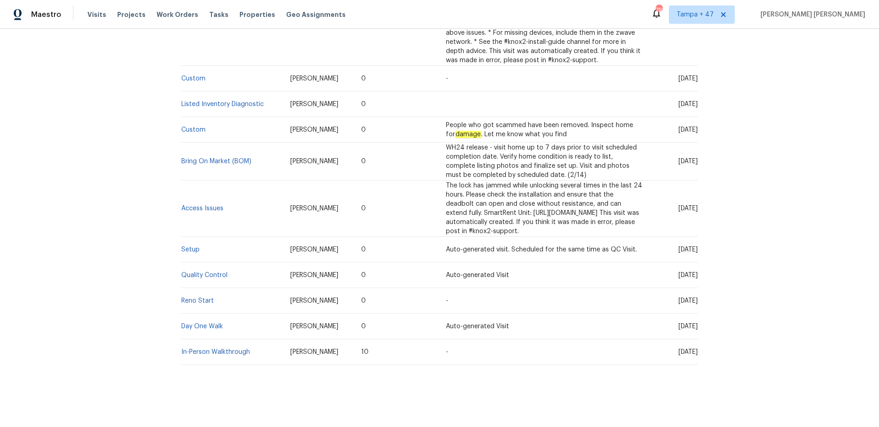
scroll to position [873, 0]
click at [227, 351] on link "In-Person Walkthrough" at bounding box center [215, 352] width 69 height 6
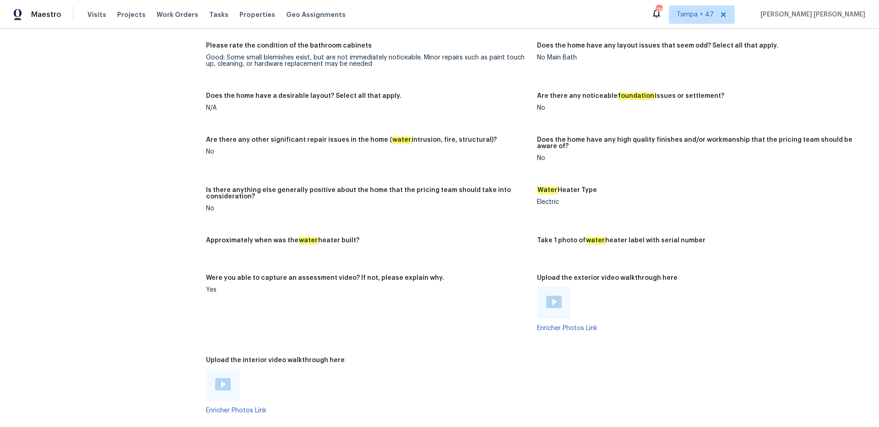
scroll to position [1603, 0]
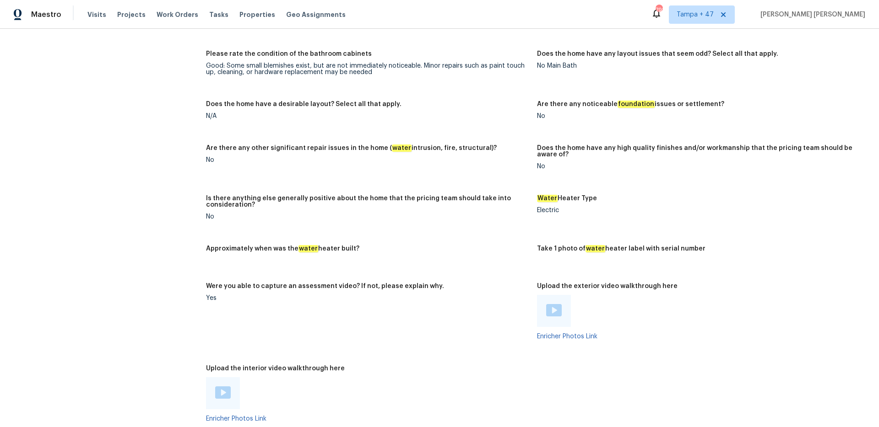
click at [410, 150] on div "Are there any other significant repair issues in the home ( water intrusion, fi…" at bounding box center [368, 151] width 324 height 12
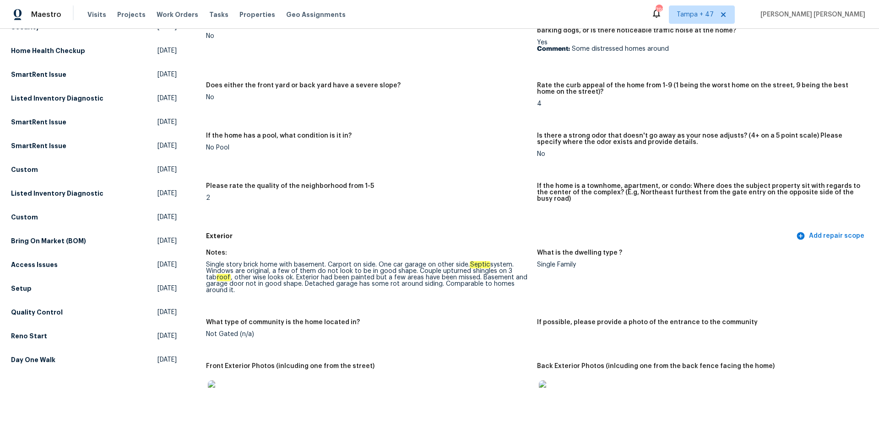
scroll to position [0, 0]
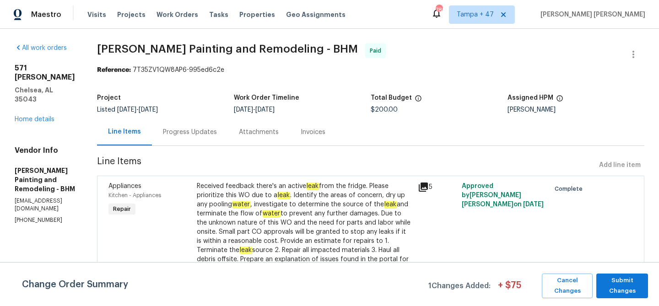
click at [183, 130] on div "Progress Updates" at bounding box center [190, 132] width 54 height 9
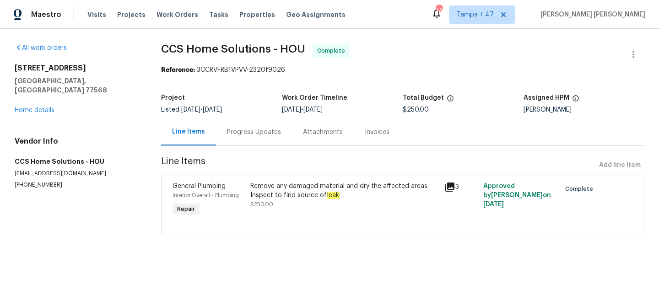
click at [247, 132] on div "Progress Updates" at bounding box center [254, 132] width 54 height 9
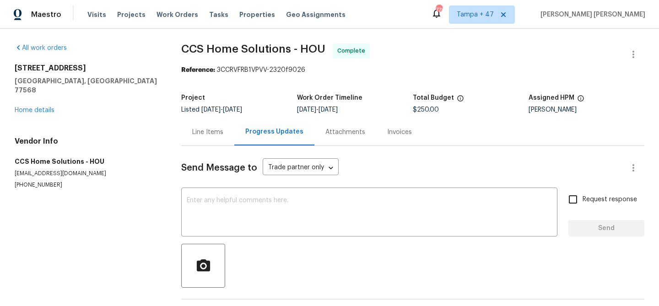
click at [209, 132] on div "Line Items" at bounding box center [207, 132] width 31 height 9
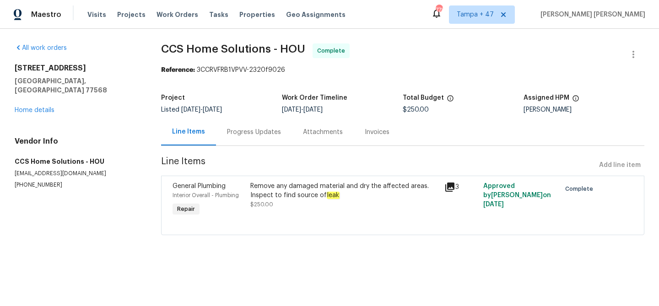
click at [314, 198] on div "Remove any damaged material and dry the affected areas. Inspect to find source …" at bounding box center [344, 191] width 189 height 18
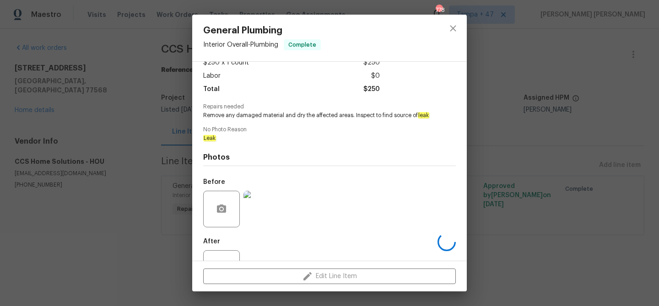
scroll to position [92, 0]
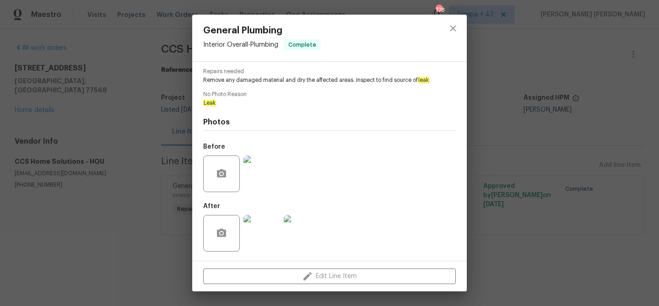
click at [256, 185] on img at bounding box center [261, 174] width 37 height 37
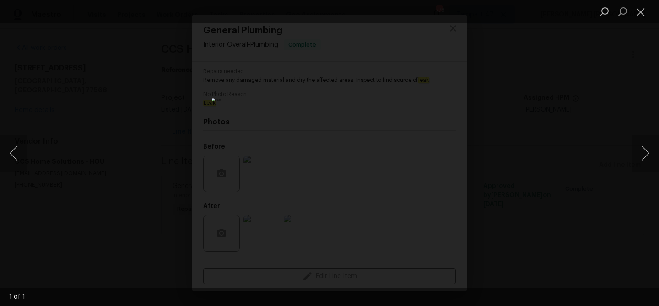
click at [524, 168] on div "Lightbox" at bounding box center [329, 153] width 659 height 306
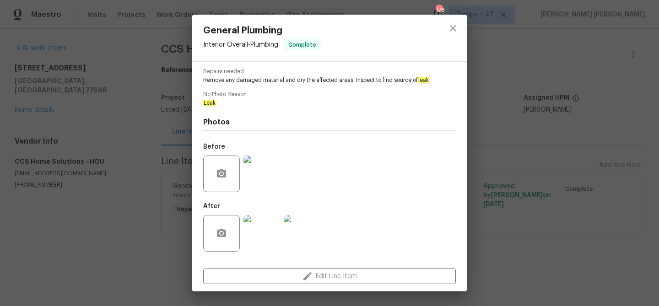
click at [245, 173] on img at bounding box center [261, 174] width 37 height 37
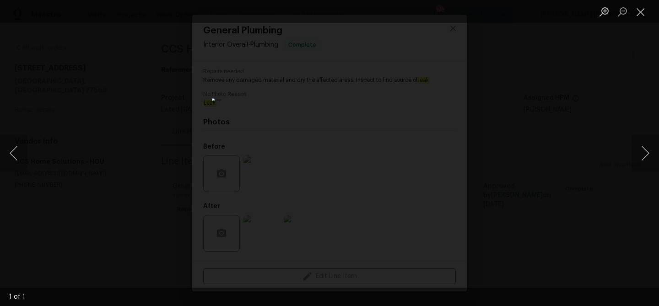
click at [555, 153] on div "Lightbox" at bounding box center [329, 153] width 659 height 306
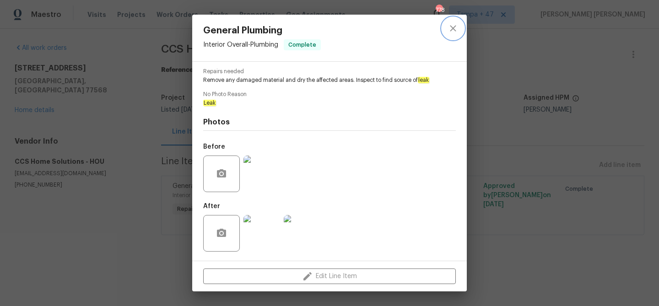
click at [454, 29] on icon "close" at bounding box center [453, 28] width 6 height 6
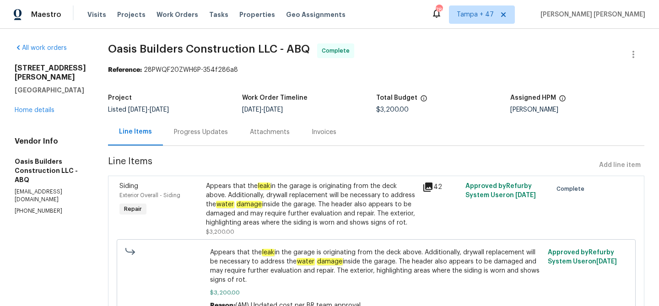
click at [204, 137] on div "Progress Updates" at bounding box center [201, 132] width 76 height 27
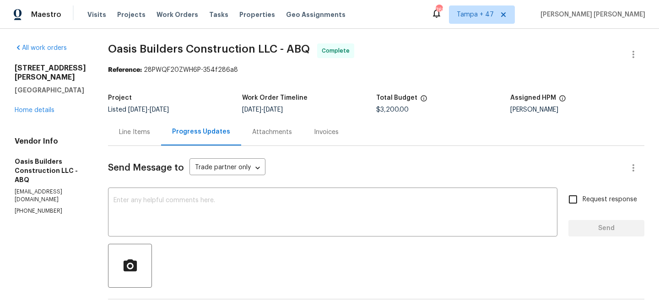
click at [143, 125] on div "Line Items" at bounding box center [134, 132] width 53 height 27
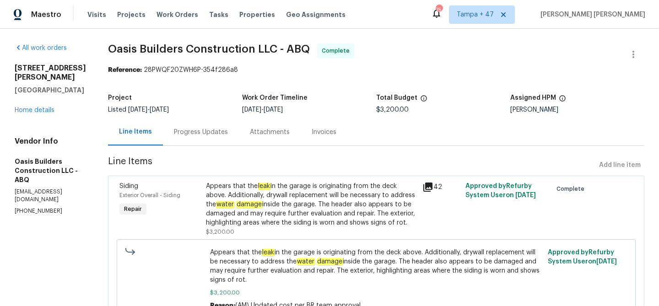
click at [205, 135] on div "Progress Updates" at bounding box center [201, 132] width 54 height 9
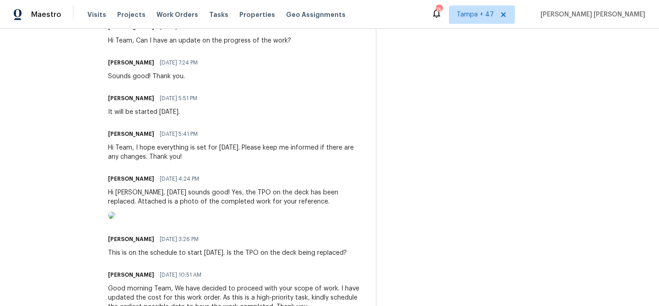
scroll to position [674, 0]
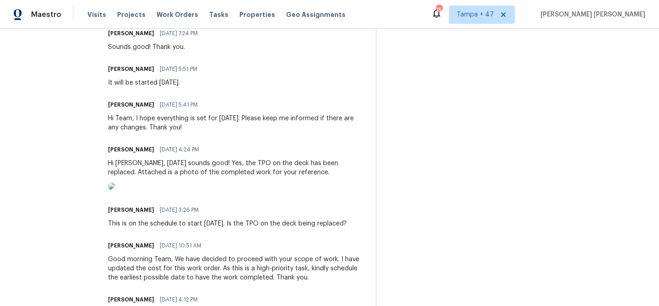
click at [115, 190] on img at bounding box center [111, 186] width 7 height 7
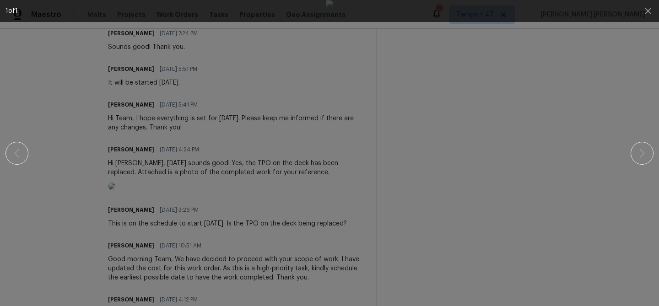
click at [532, 198] on div at bounding box center [329, 153] width 580 height 306
click at [541, 189] on div at bounding box center [329, 153] width 580 height 306
click at [647, 9] on icon "button" at bounding box center [647, 10] width 11 height 11
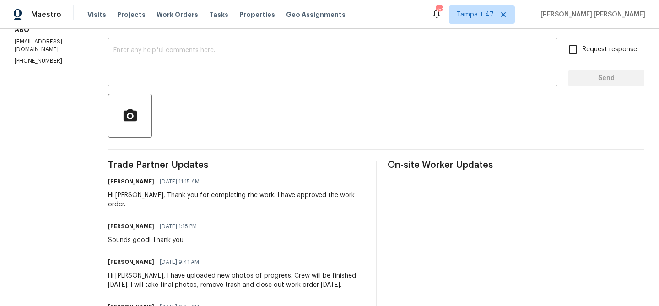
scroll to position [150, 0]
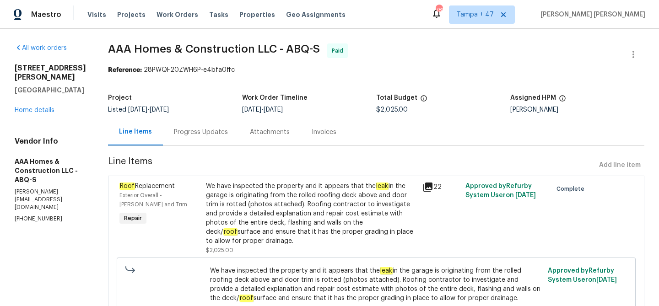
click at [215, 132] on div "Progress Updates" at bounding box center [201, 132] width 54 height 9
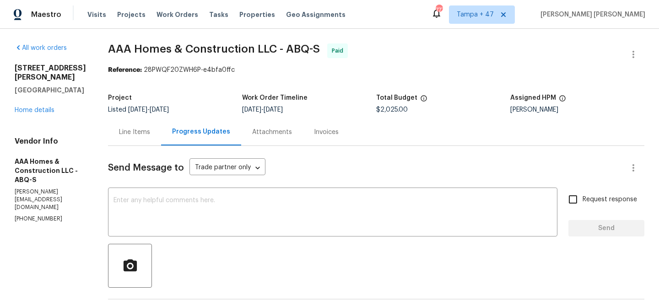
click at [137, 129] on div "Line Items" at bounding box center [134, 132] width 31 height 9
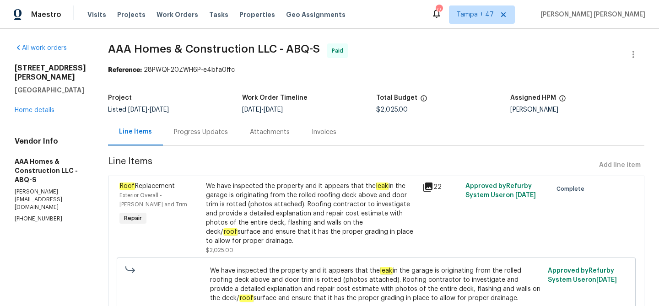
click at [198, 135] on div "Progress Updates" at bounding box center [201, 132] width 54 height 9
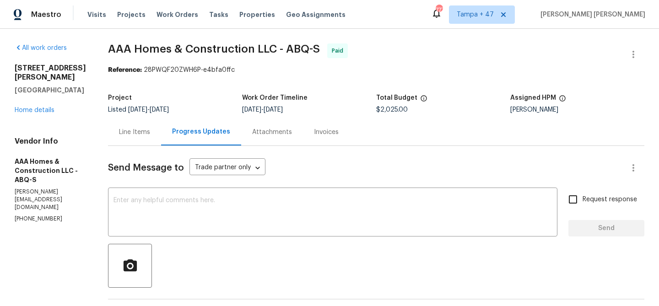
scroll to position [438, 0]
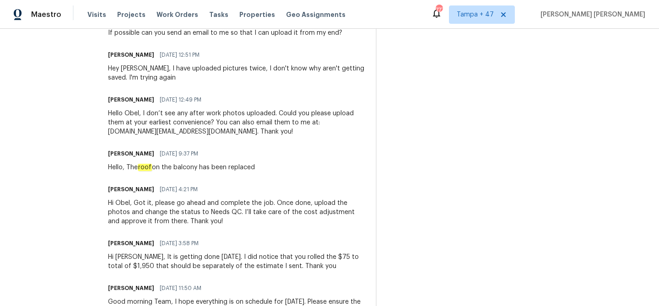
drag, startPoint x: 140, startPoint y: 167, endPoint x: 255, endPoint y: 168, distance: 115.8
click at [255, 168] on div "Hello, The roof on the balcony has been replaced" at bounding box center [181, 167] width 147 height 9
copy div "roof on the balcony has been replaced"
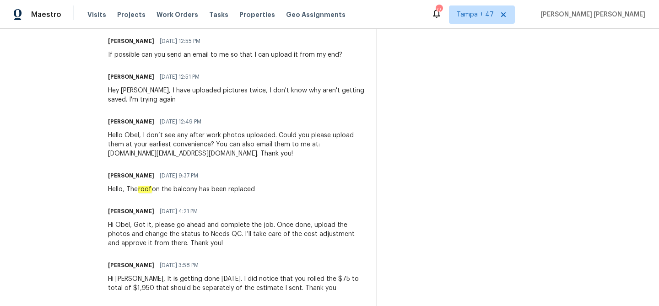
scroll to position [0, 0]
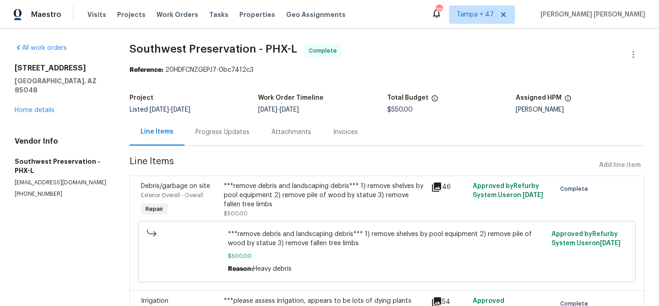
click at [216, 131] on div "Progress Updates" at bounding box center [222, 132] width 54 height 9
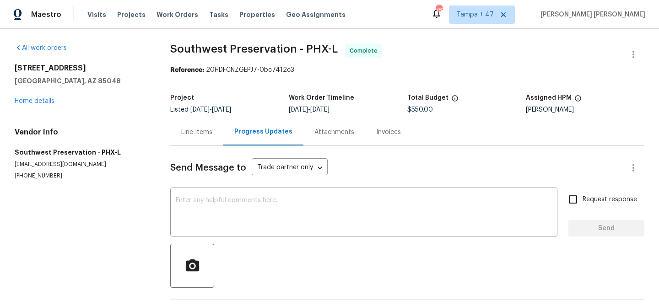
click at [193, 129] on div "Line Items" at bounding box center [196, 132] width 31 height 9
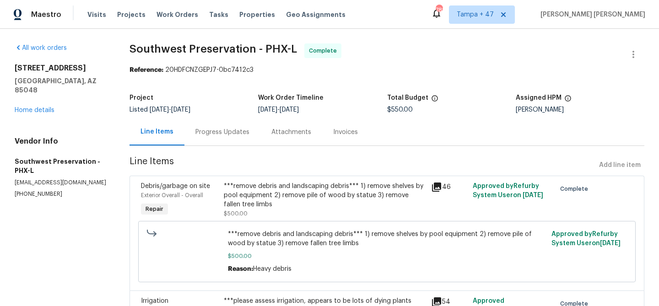
click at [347, 134] on div "Invoices" at bounding box center [345, 132] width 25 height 9
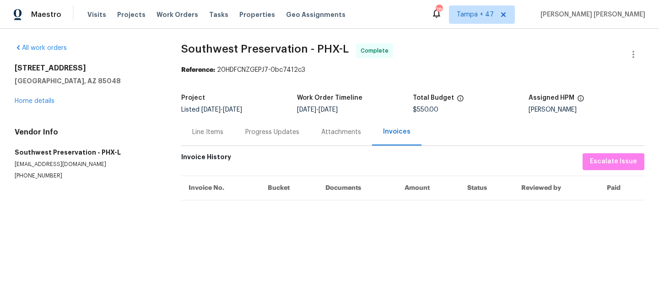
click at [208, 129] on div "Line Items" at bounding box center [207, 132] width 31 height 9
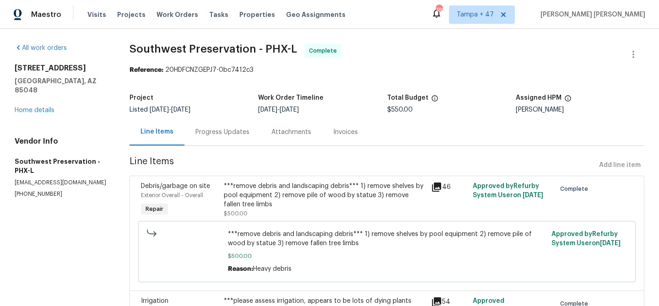
drag, startPoint x: 517, startPoint y: 110, endPoint x: 566, endPoint y: 110, distance: 49.9
click at [566, 110] on div "[PERSON_NAME]" at bounding box center [580, 110] width 129 height 6
copy div "[PERSON_NAME]"
click at [179, 14] on span "Work Orders" at bounding box center [177, 14] width 42 height 9
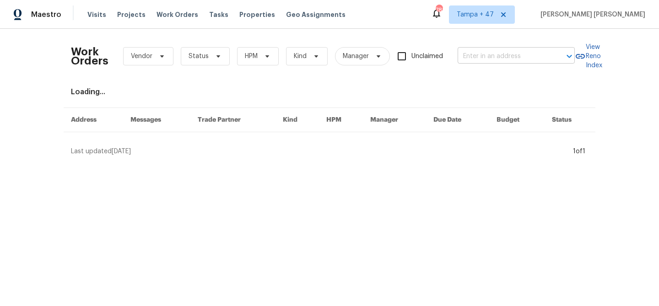
click at [502, 58] on input "text" at bounding box center [504, 56] width 92 height 14
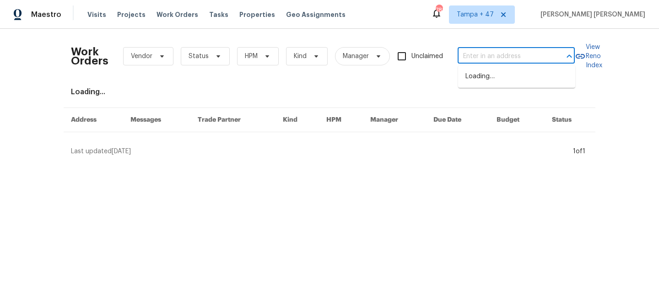
paste input "[STREET_ADDRESS]"
type input "[STREET_ADDRESS]"
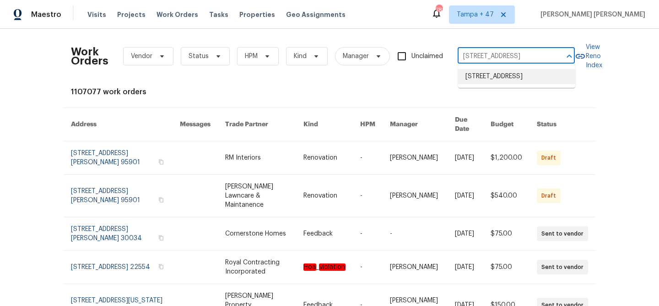
click at [508, 83] on li "[STREET_ADDRESS]" at bounding box center [516, 76] width 117 height 15
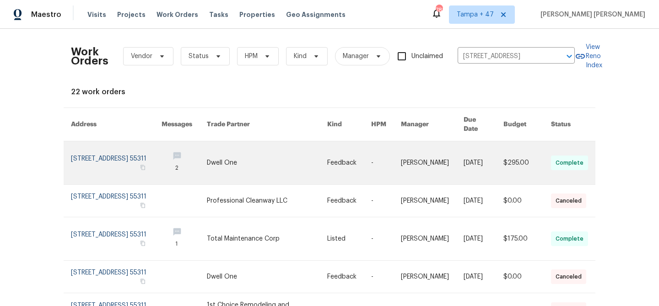
click at [449, 144] on link at bounding box center [432, 162] width 63 height 43
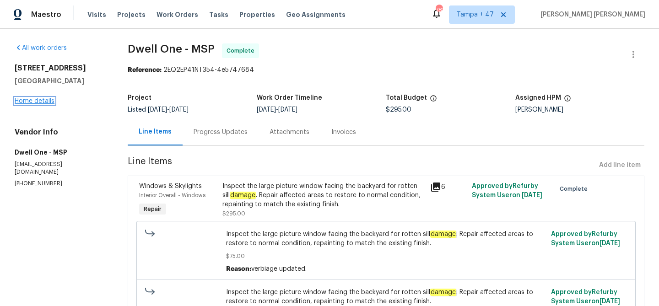
click at [40, 102] on link "Home details" at bounding box center [35, 101] width 40 height 6
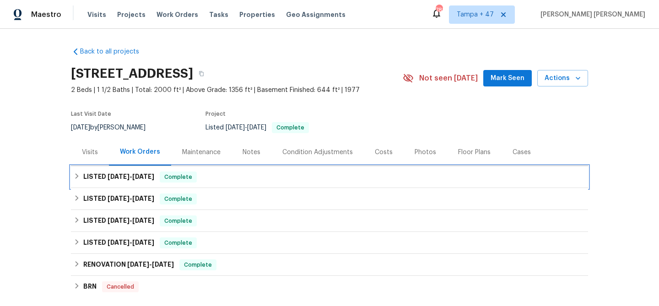
click at [210, 178] on div "LISTED [DATE] - [DATE] Complete" at bounding box center [330, 177] width 512 height 11
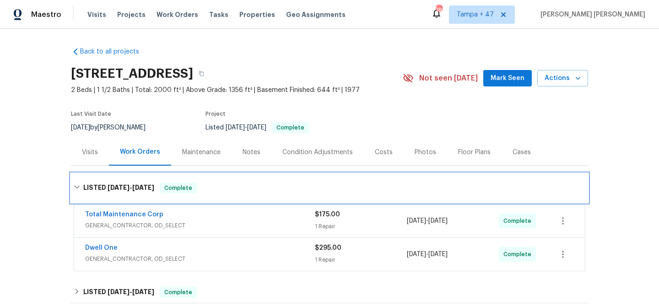
scroll to position [17, 0]
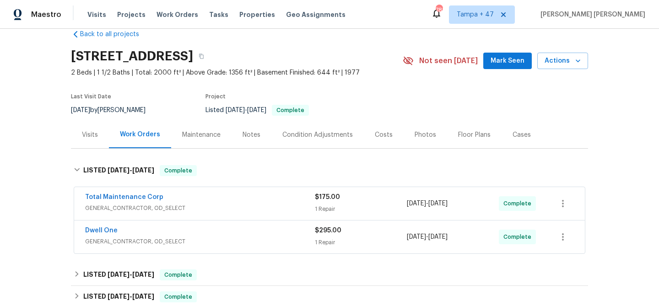
click at [244, 228] on div "Dwell One" at bounding box center [200, 231] width 230 height 11
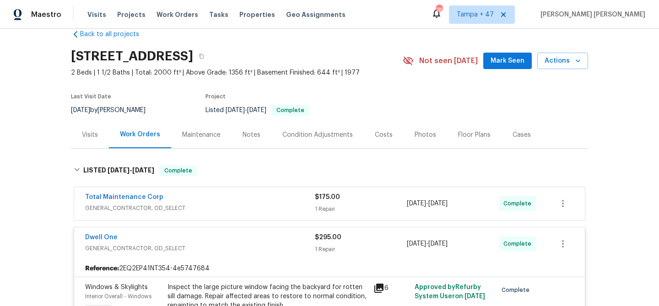
click at [264, 197] on div "Total Maintenance Corp" at bounding box center [200, 198] width 230 height 11
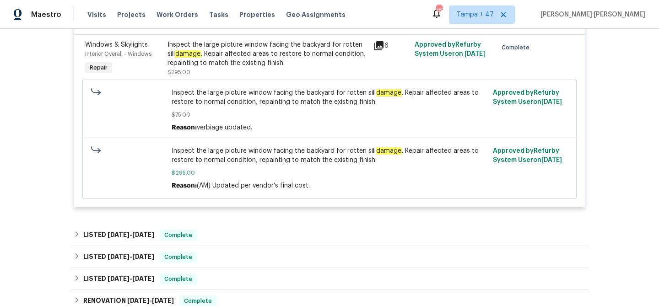
scroll to position [423, 0]
